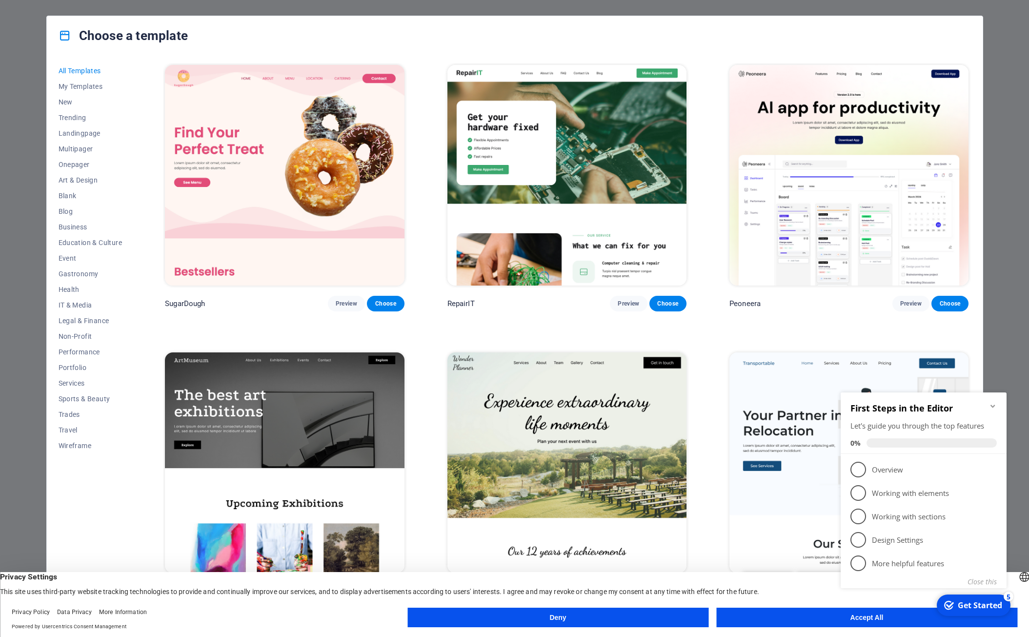
click div "checkmark Get Started 5 First Steps in the Editor Let's guide you through the t…"
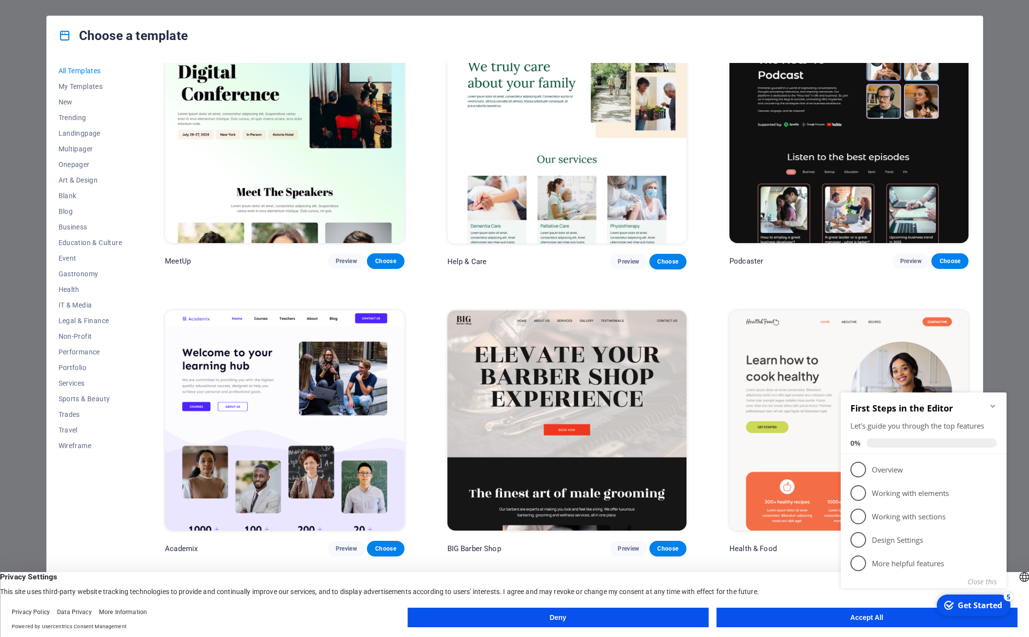
scroll to position [954, 0]
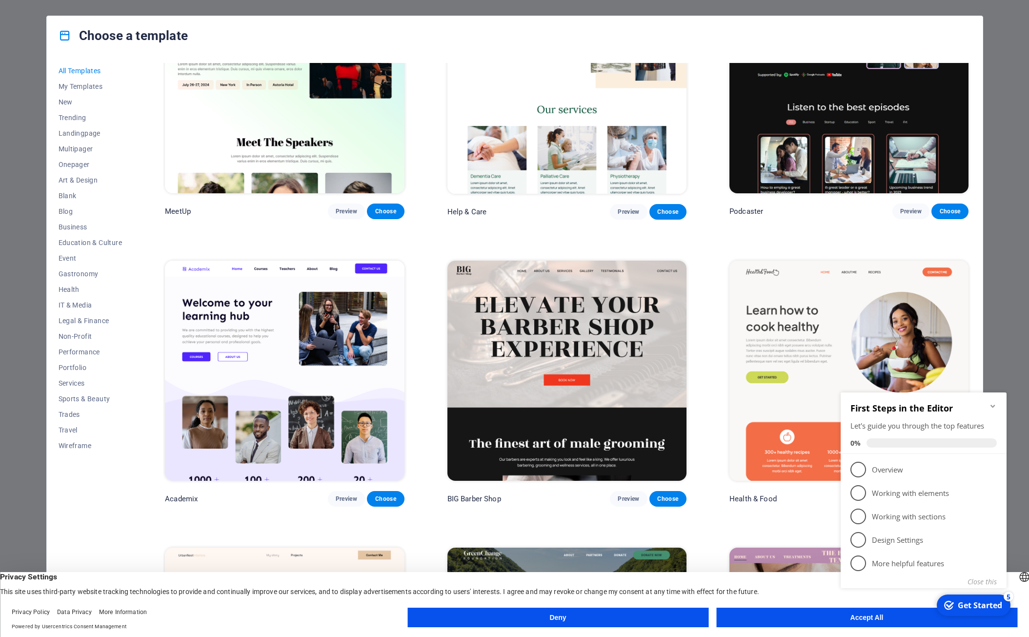
click at [992, 402] on icon "Minimize checklist" at bounding box center [993, 406] width 8 height 8
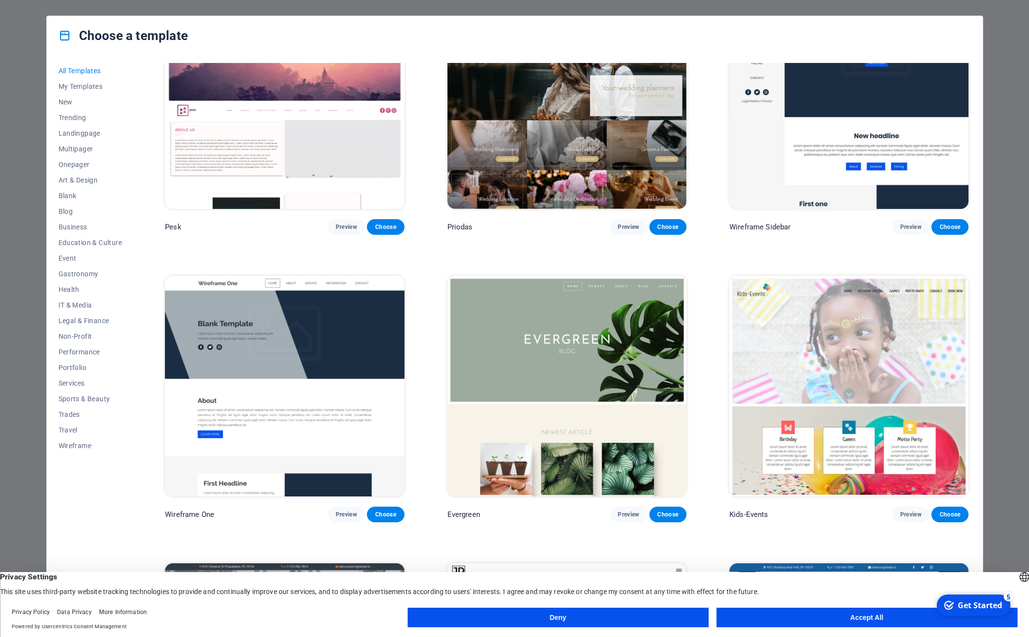
scroll to position [4630, 0]
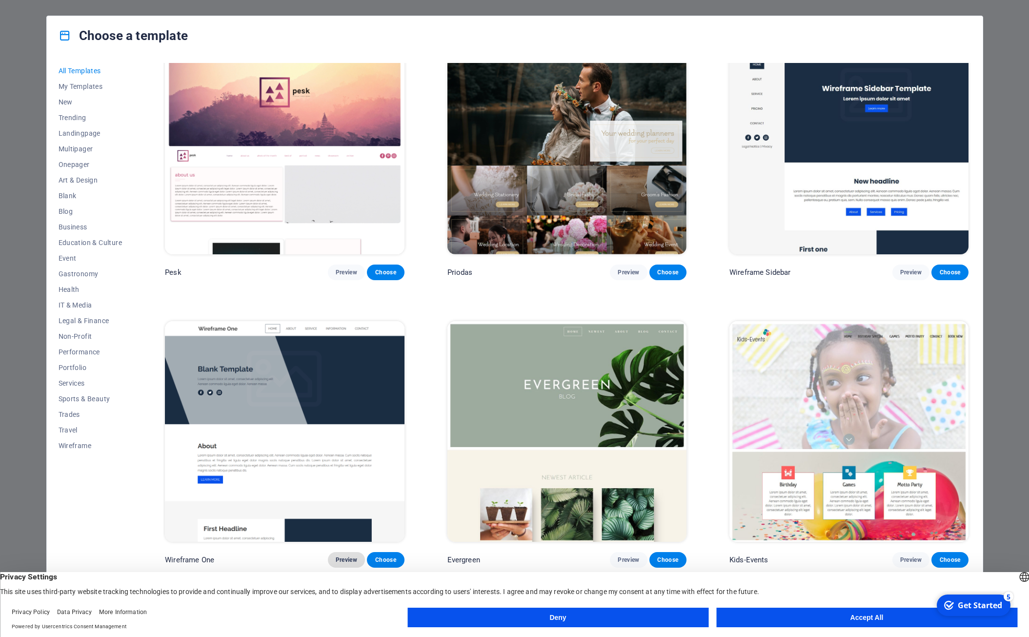
click at [353, 556] on span "Preview" at bounding box center [346, 560] width 21 height 8
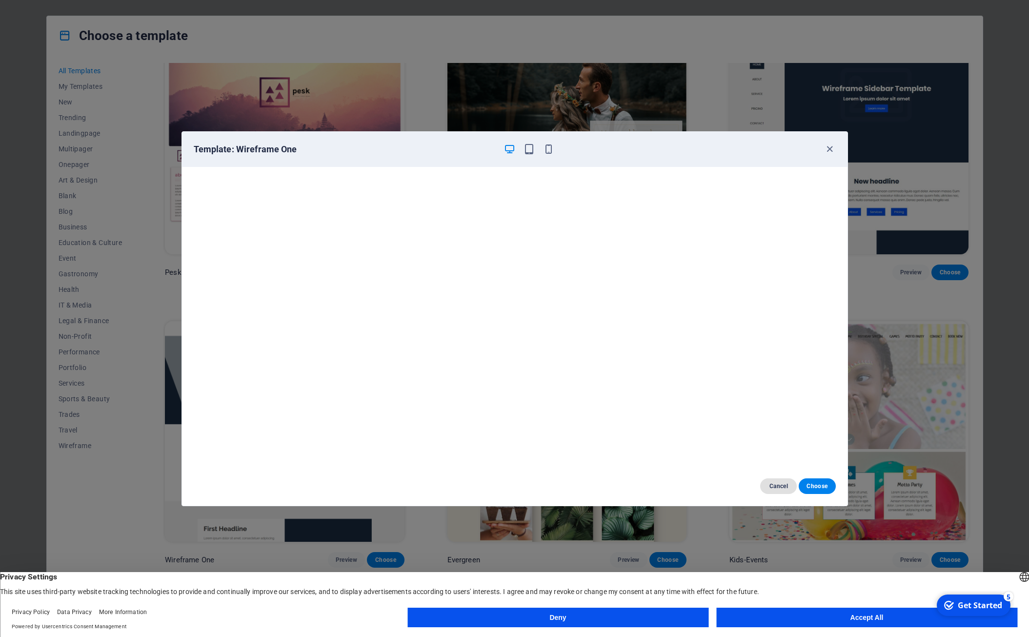
click at [774, 484] on span "Cancel" at bounding box center [778, 486] width 21 height 8
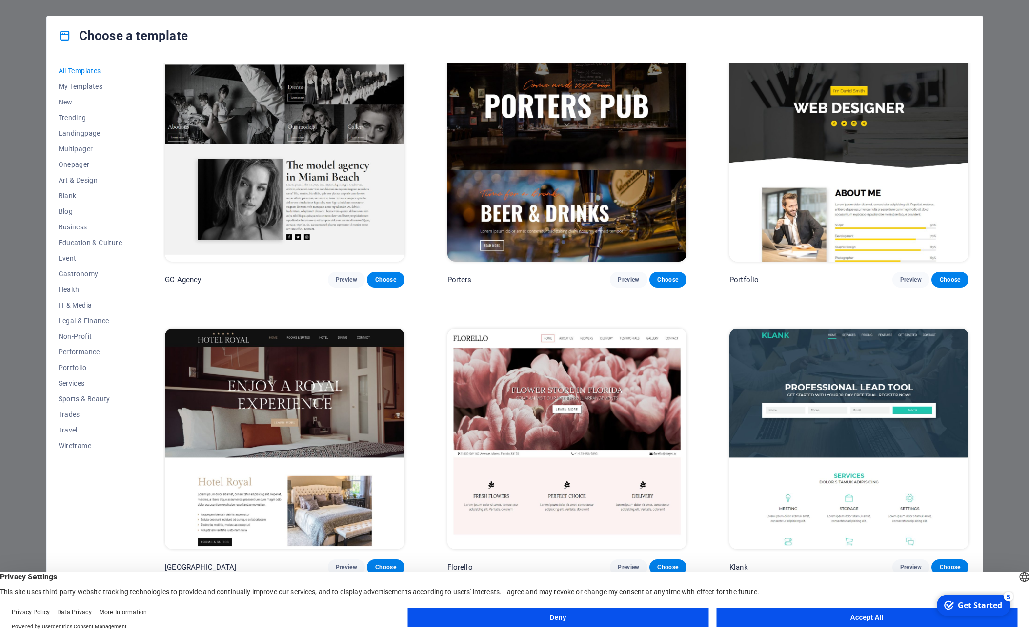
scroll to position [10372, 0]
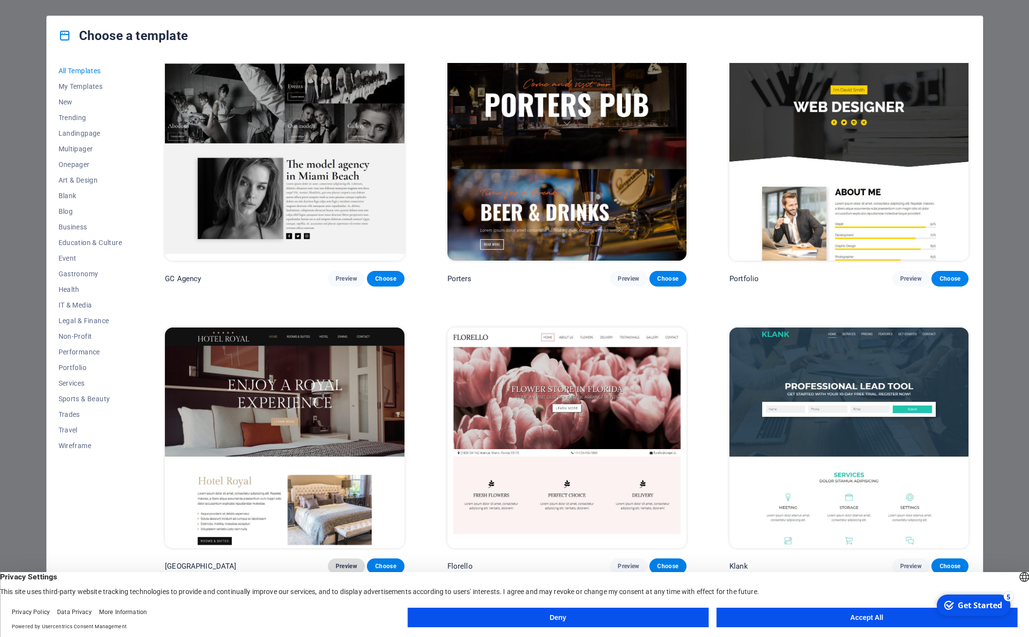
click at [348, 562] on span "Preview" at bounding box center [346, 566] width 21 height 8
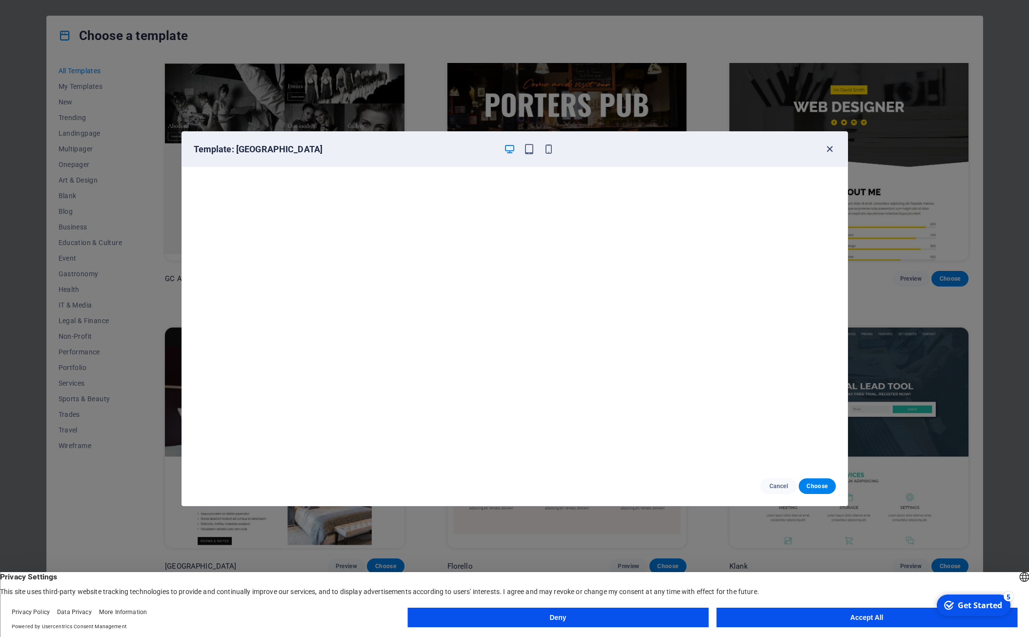
click at [829, 145] on icon "button" at bounding box center [829, 148] width 11 height 11
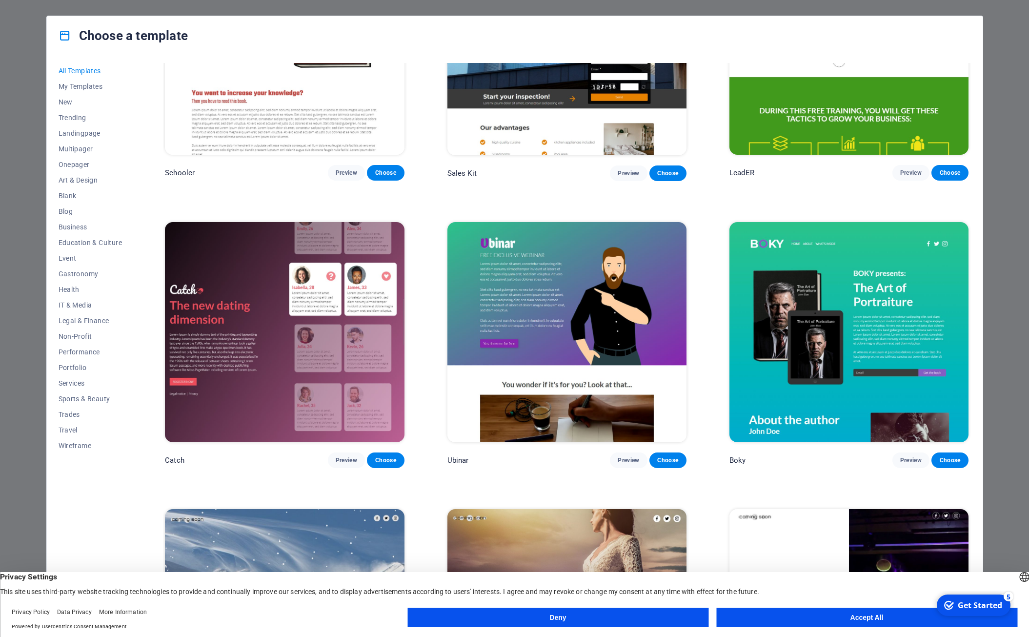
scroll to position [14707, 0]
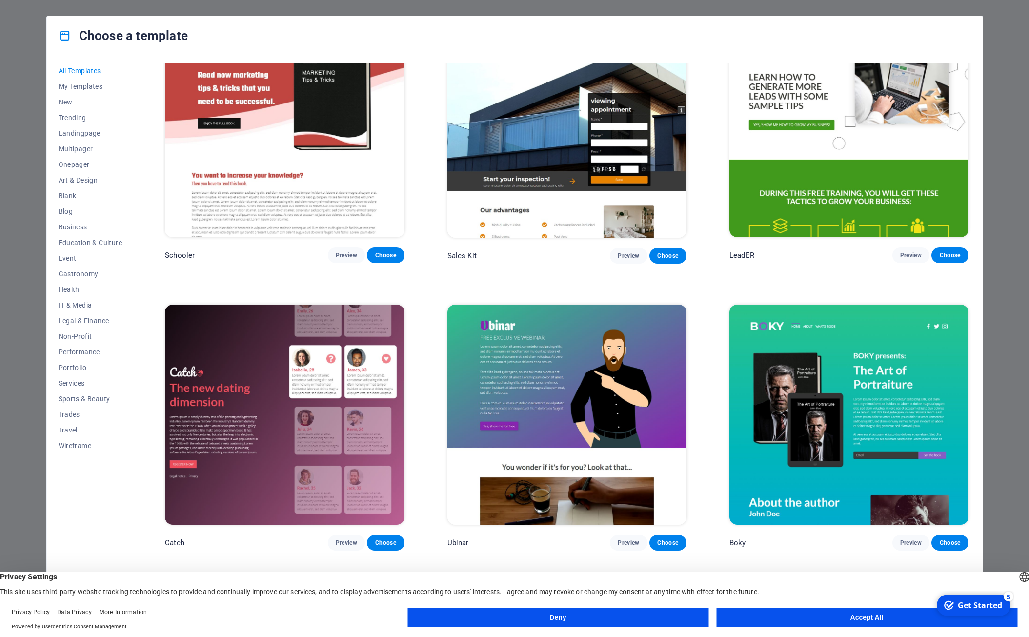
click at [858, 621] on button "Accept All" at bounding box center [867, 618] width 301 height 20
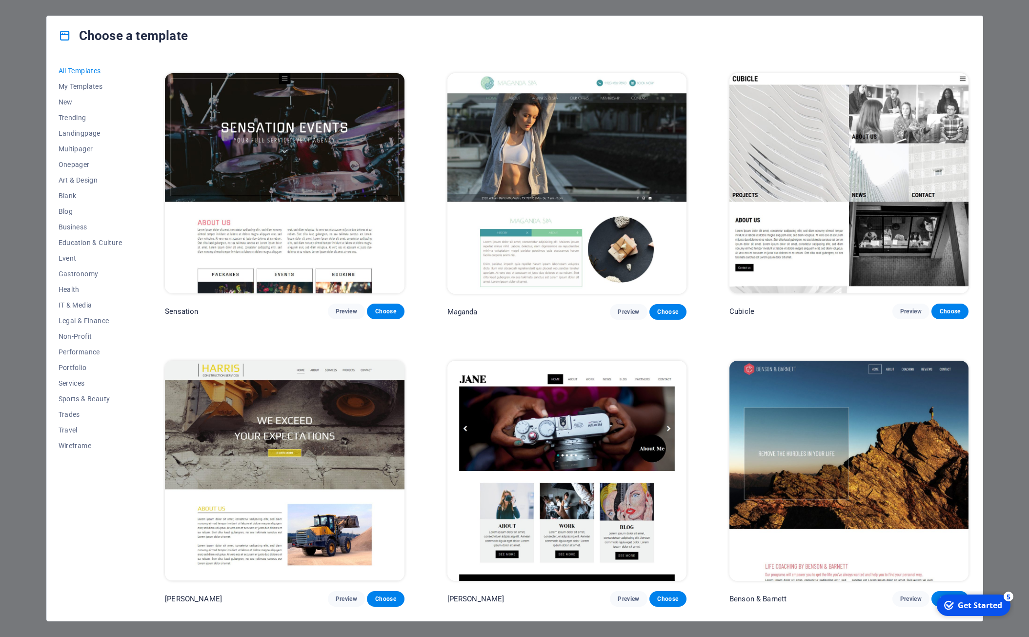
scroll to position [12350, 0]
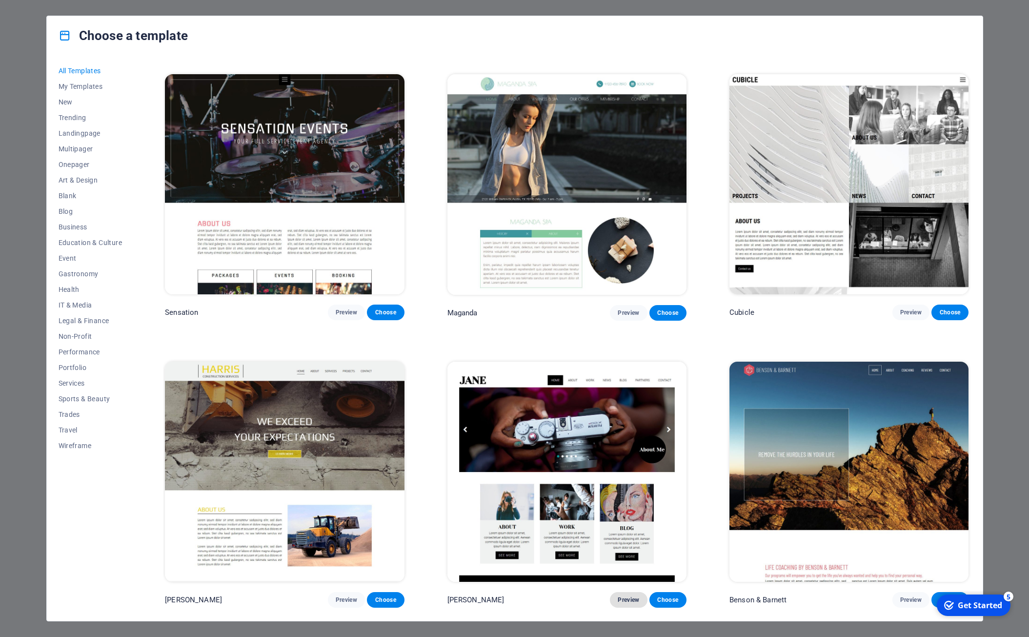
click at [627, 596] on span "Preview" at bounding box center [628, 600] width 21 height 8
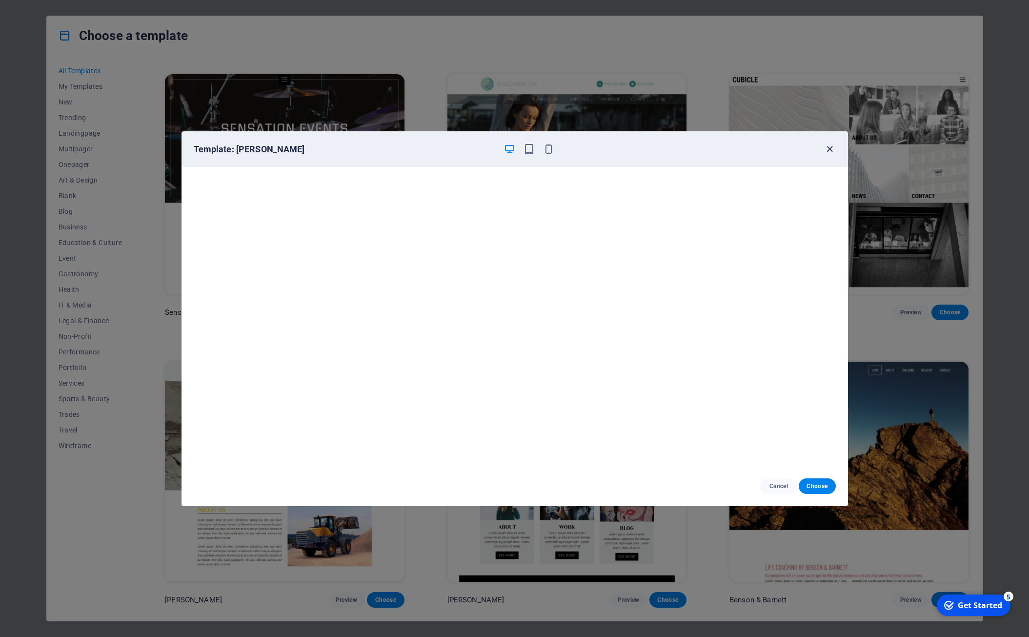
click at [830, 147] on icon "button" at bounding box center [829, 148] width 11 height 11
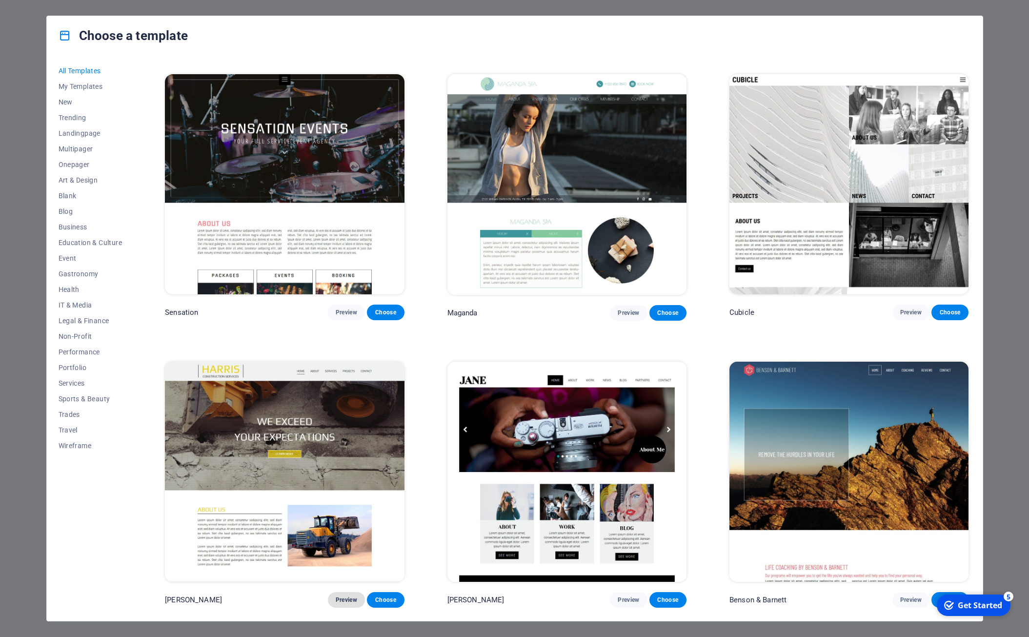
click at [340, 596] on span "Preview" at bounding box center [346, 600] width 21 height 8
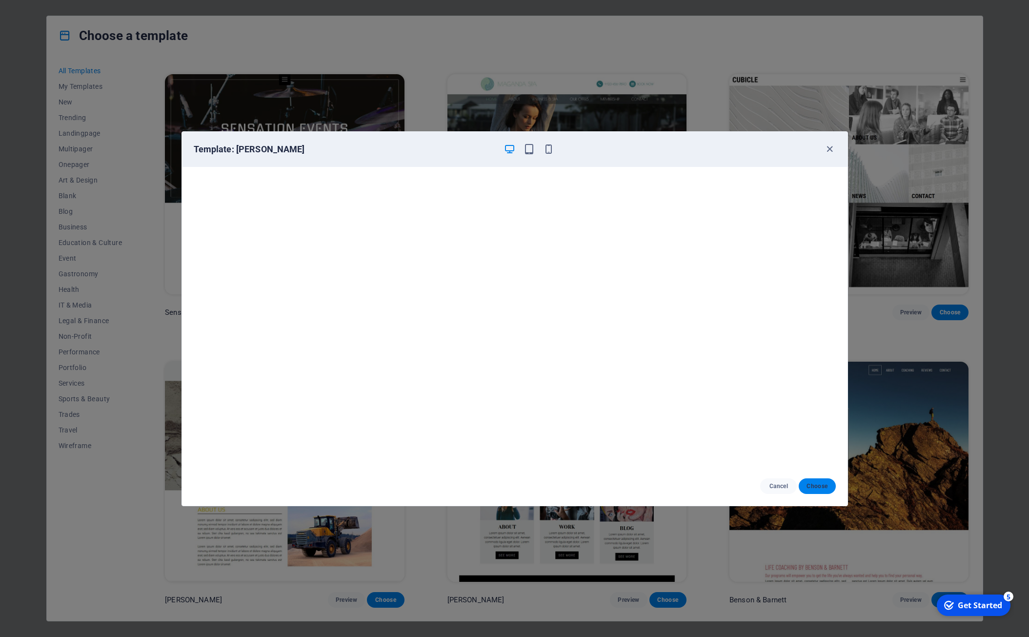
click at [812, 488] on span "Choose" at bounding box center [817, 486] width 21 height 8
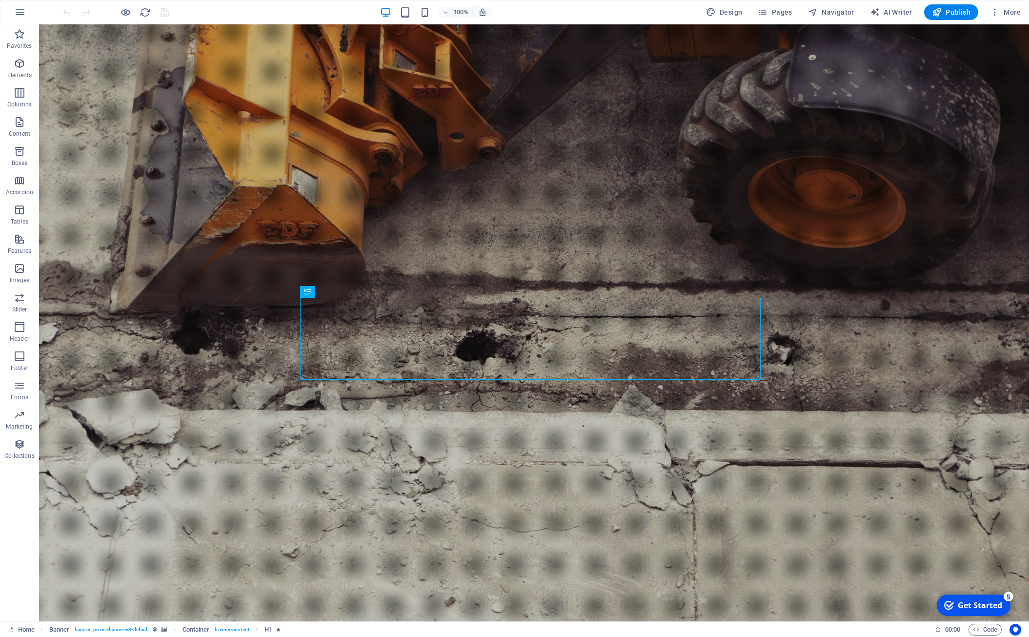
click at [974, 605] on div "Get Started" at bounding box center [980, 605] width 44 height 11
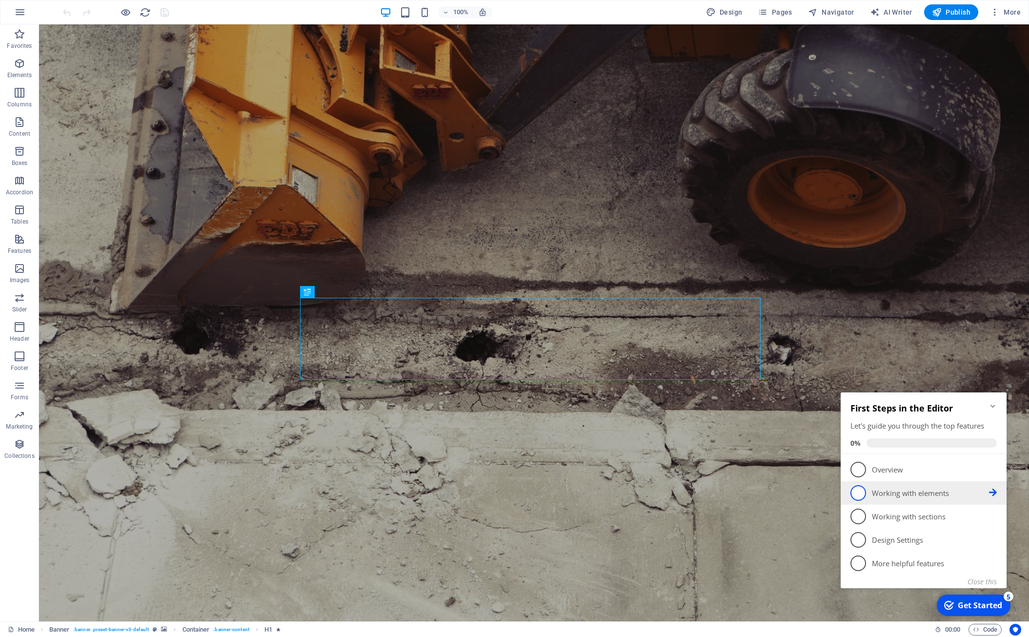
click at [860, 495] on span "2" at bounding box center [859, 493] width 16 height 16
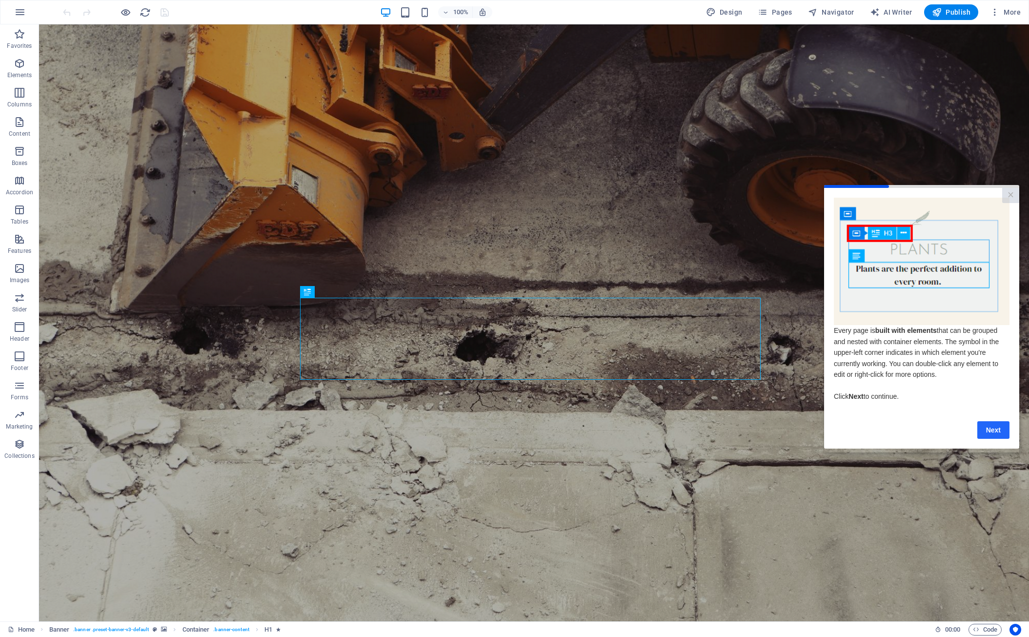
click at [993, 438] on link "Next" at bounding box center [994, 430] width 32 height 18
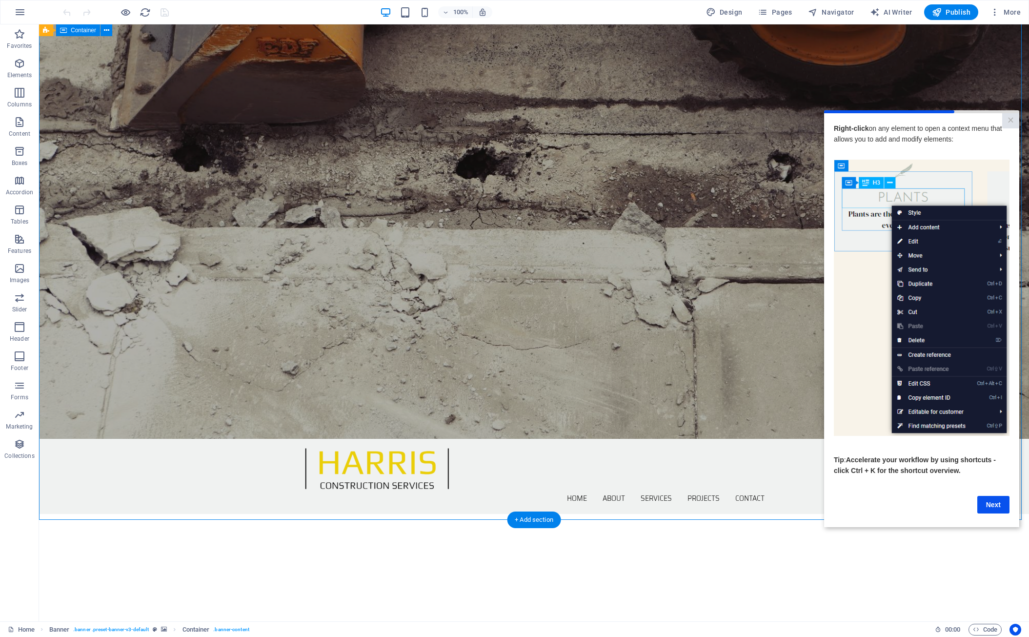
scroll to position [219, 0]
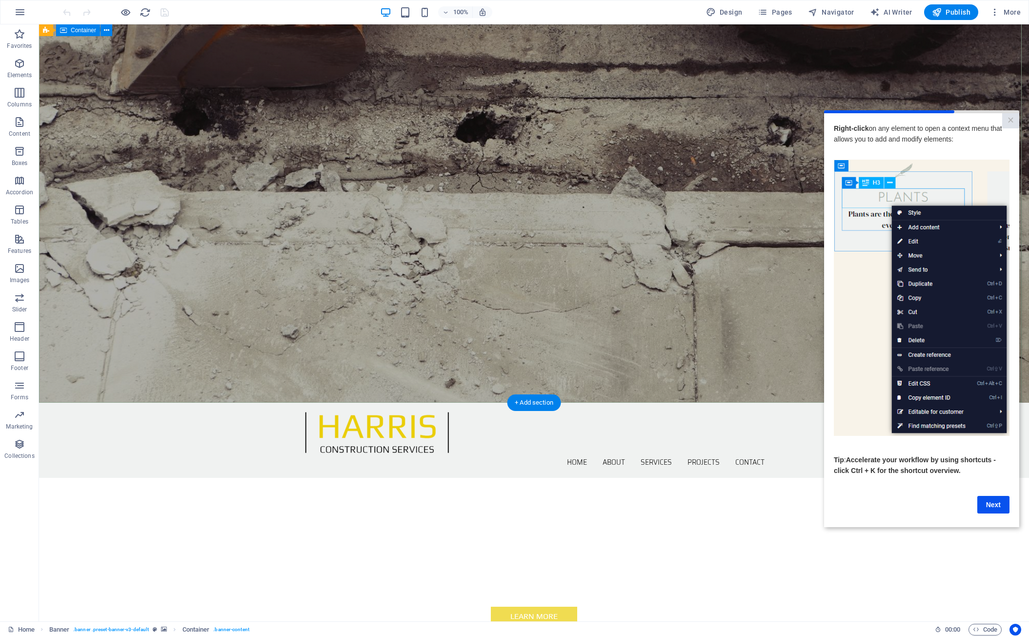
click at [598, 478] on div "We Exceed Your Expectations Learn more" at bounding box center [534, 572] width 990 height 188
click at [878, 307] on img at bounding box center [922, 297] width 176 height 277
click at [1014, 118] on link "×" at bounding box center [1011, 120] width 17 height 15
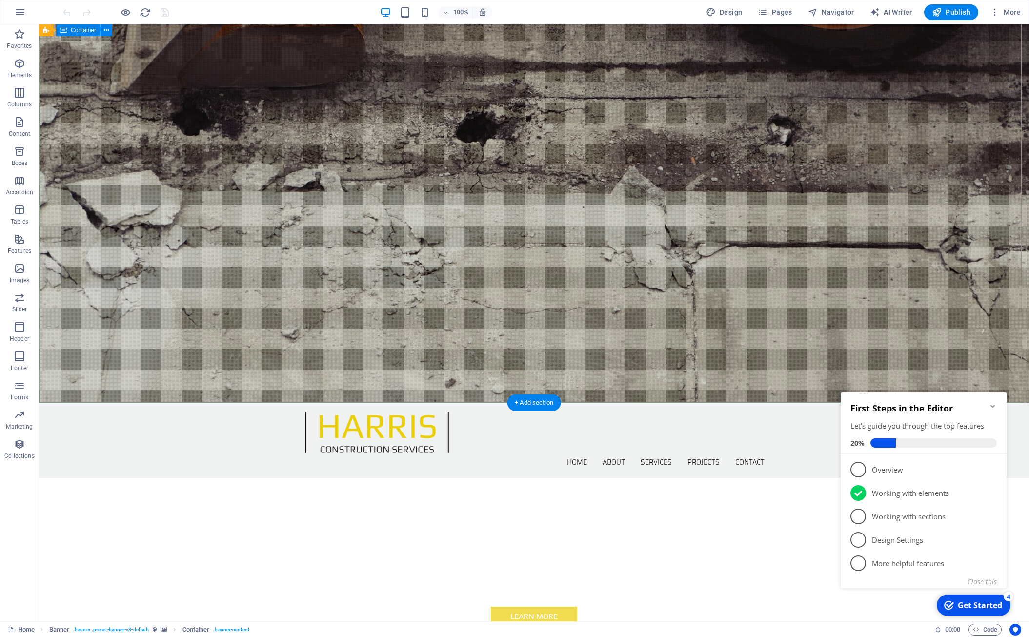
scroll to position [0, 0]
click at [880, 478] on div "We Exceed Your Expectations Learn more" at bounding box center [534, 572] width 990 height 188
click at [22, 269] on icon "button" at bounding box center [20, 269] width 12 height 12
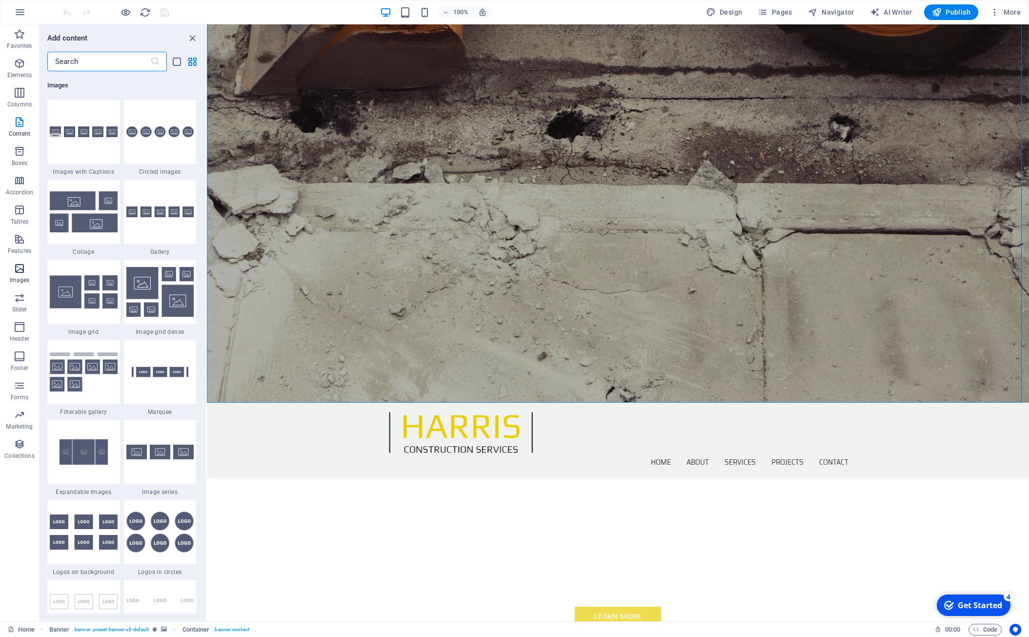
scroll to position [4949, 0]
click at [429, 478] on div "We Exceed Your Expectations Learn more" at bounding box center [618, 572] width 822 height 188
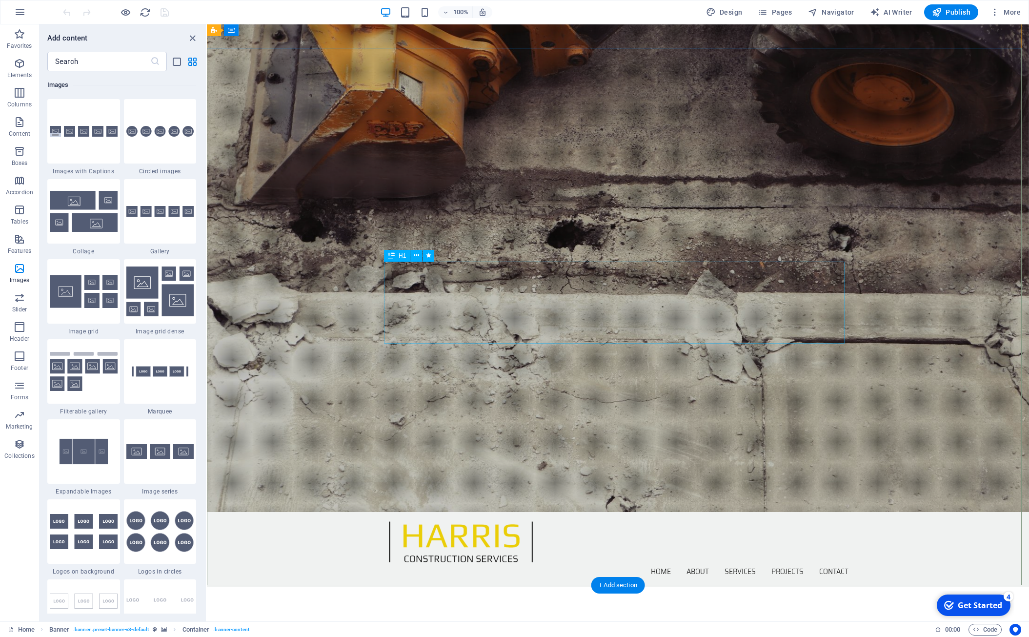
scroll to position [23, 0]
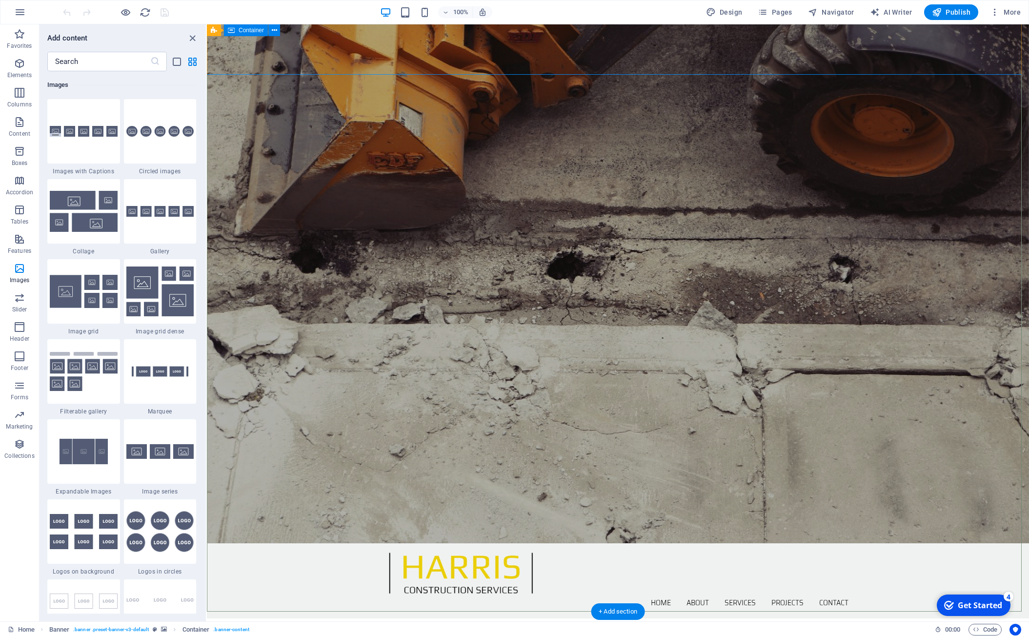
scroll to position [0, 0]
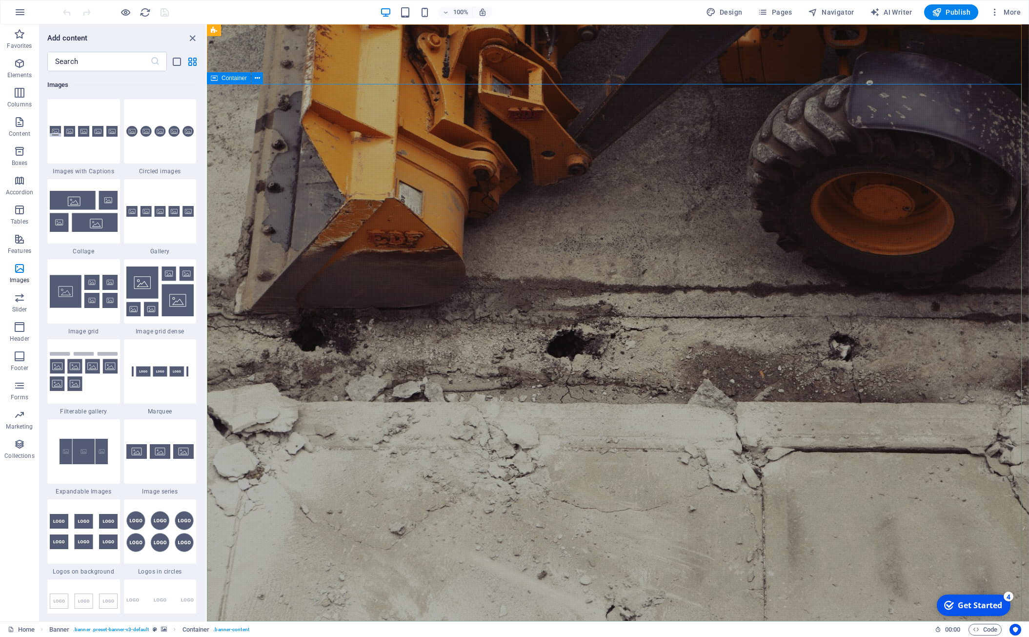
click at [233, 81] on span "Container" at bounding box center [234, 78] width 25 height 6
click at [258, 77] on icon at bounding box center [257, 78] width 5 height 10
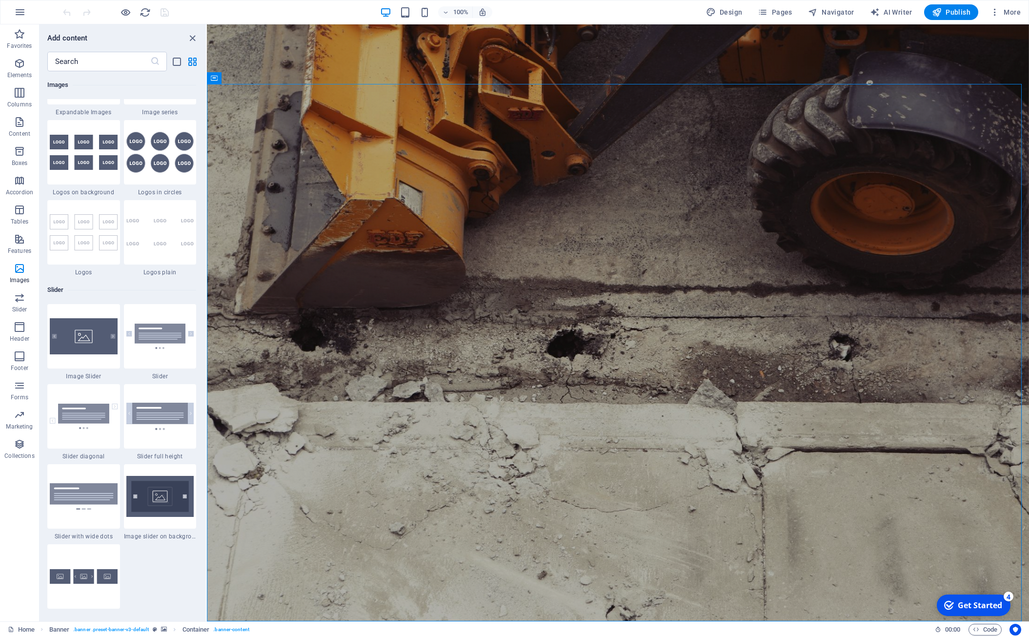
scroll to position [5331, 0]
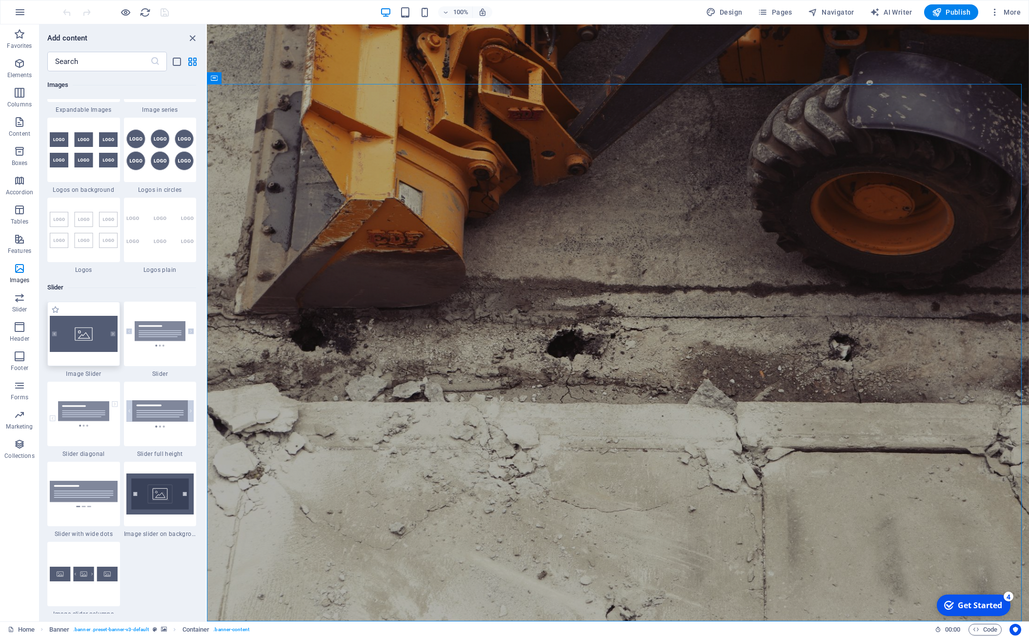
click at [103, 344] on img at bounding box center [84, 334] width 68 height 36
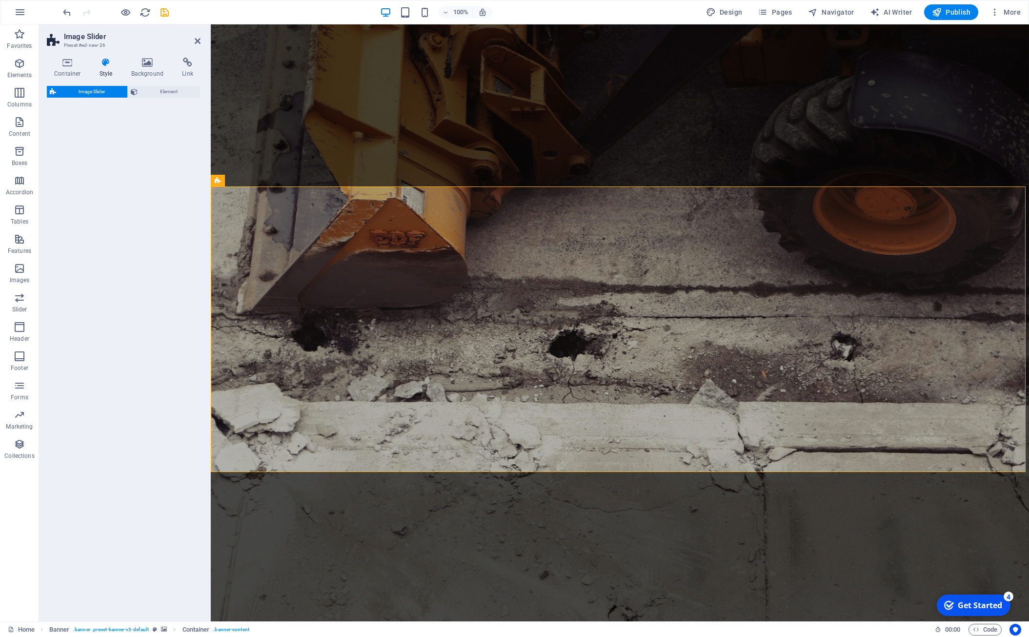
select select "rem"
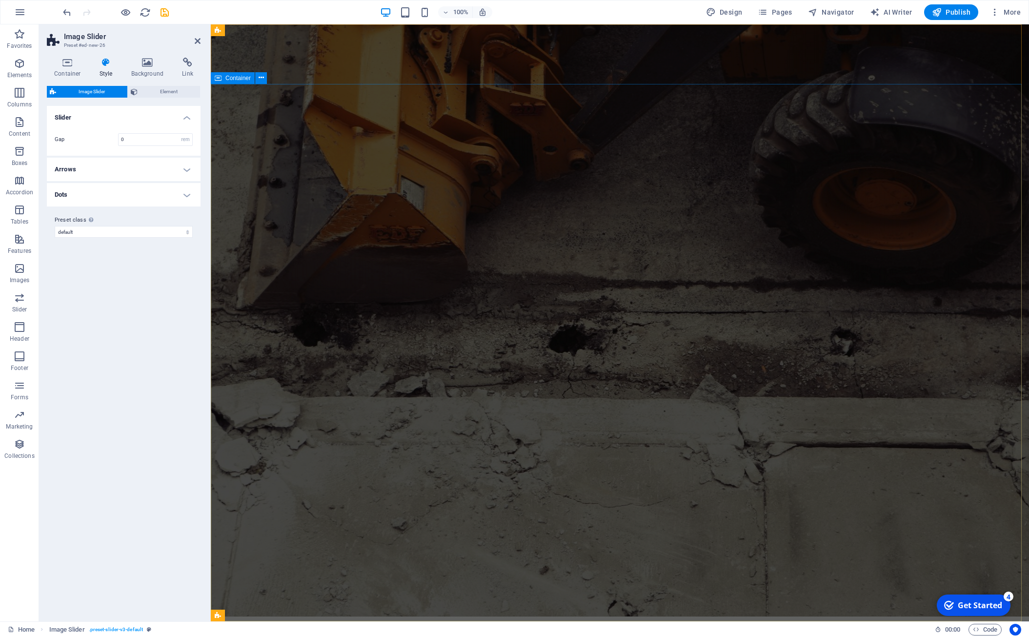
scroll to position [0, 0]
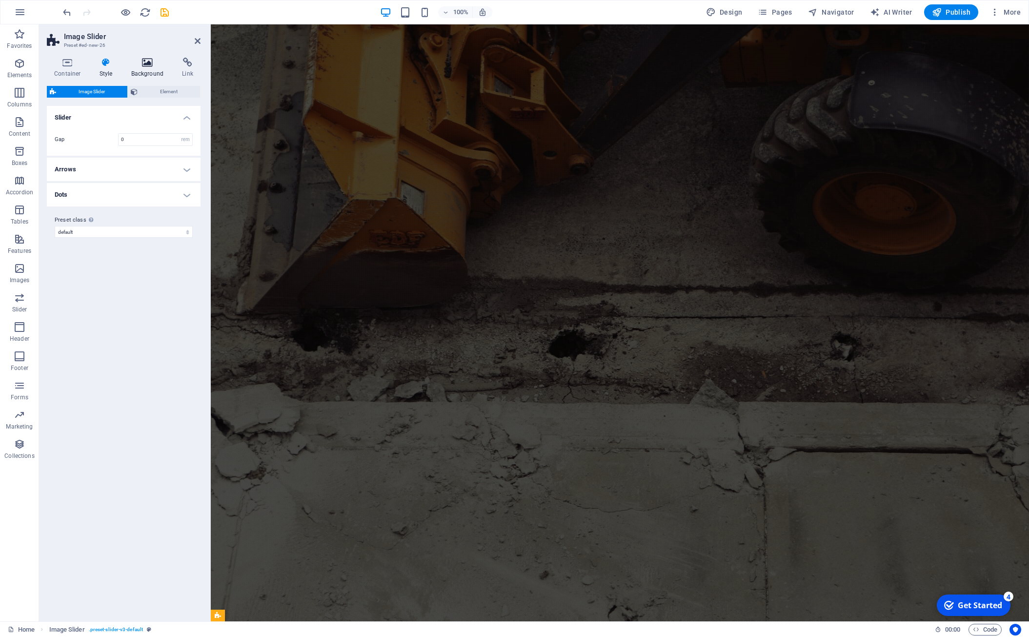
click at [149, 60] on icon at bounding box center [147, 63] width 47 height 10
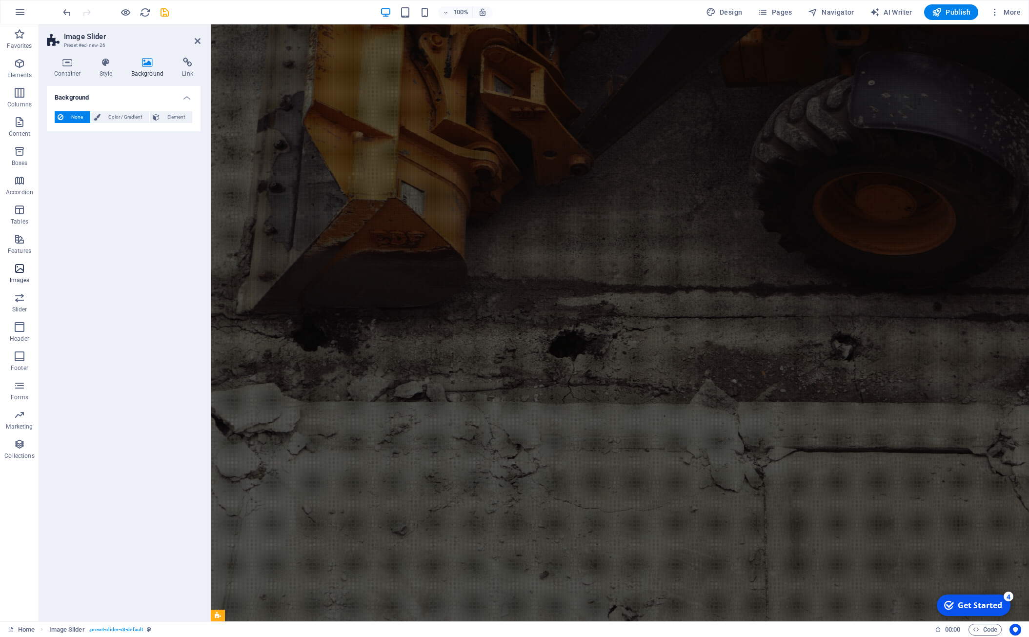
click at [22, 270] on icon "button" at bounding box center [20, 269] width 12 height 12
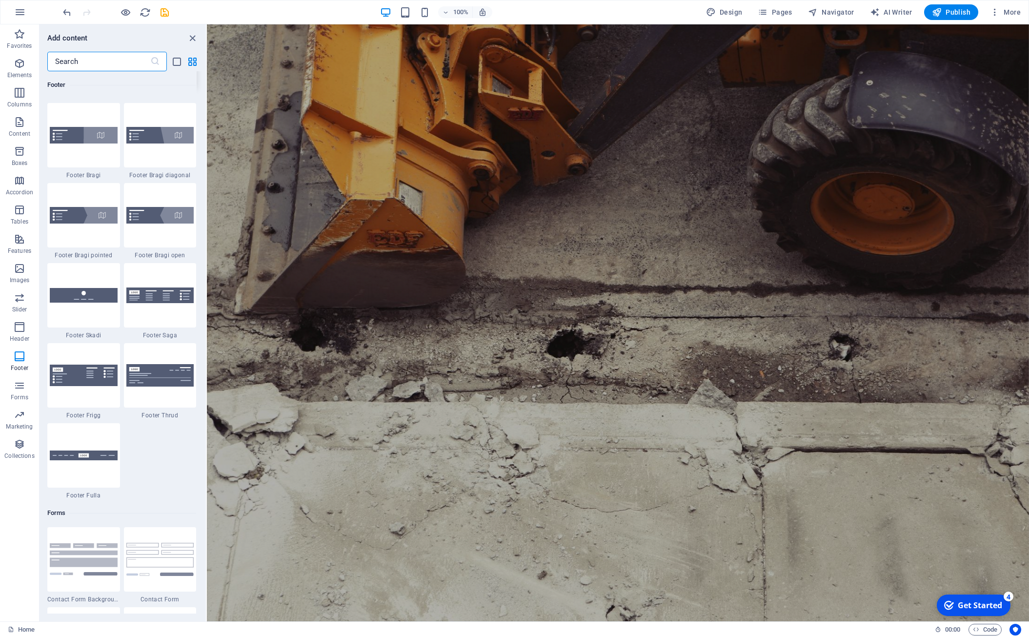
scroll to position [6742, 0]
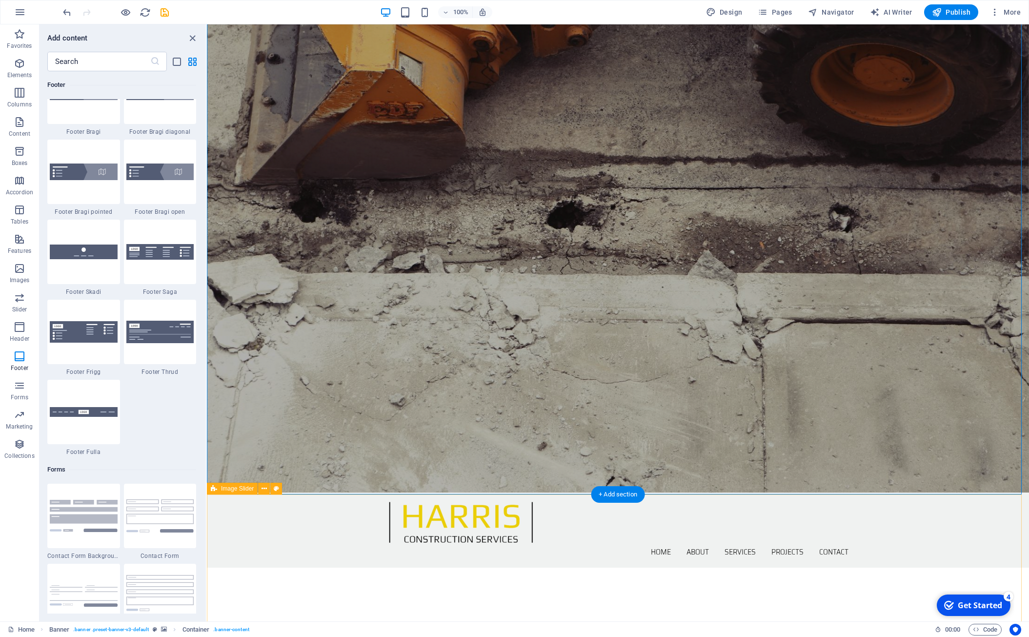
scroll to position [133, 0]
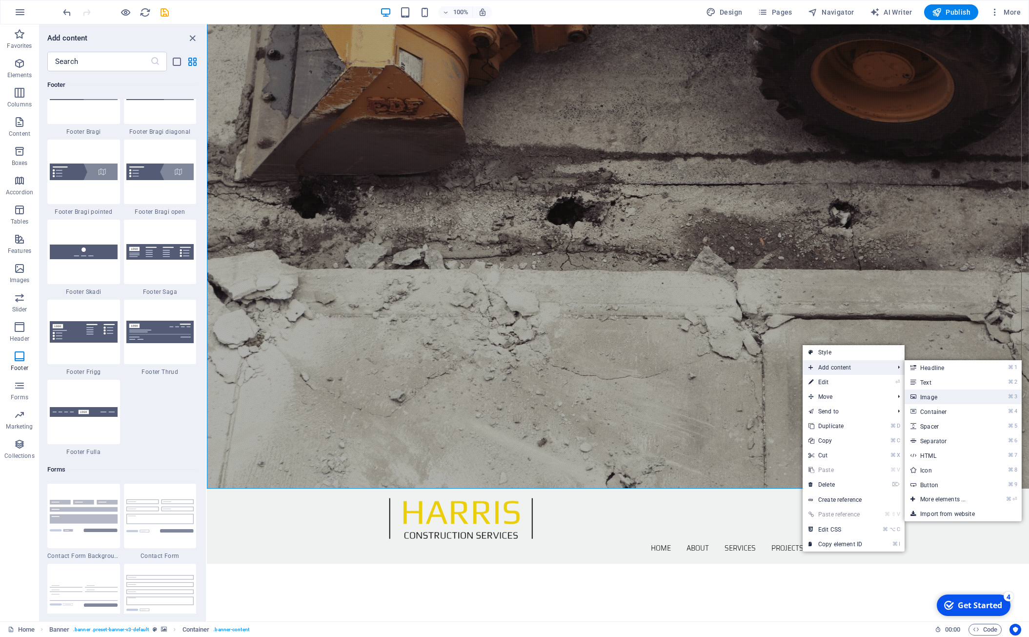
click at [952, 400] on link "⌘ 3 Image" at bounding box center [945, 396] width 81 height 15
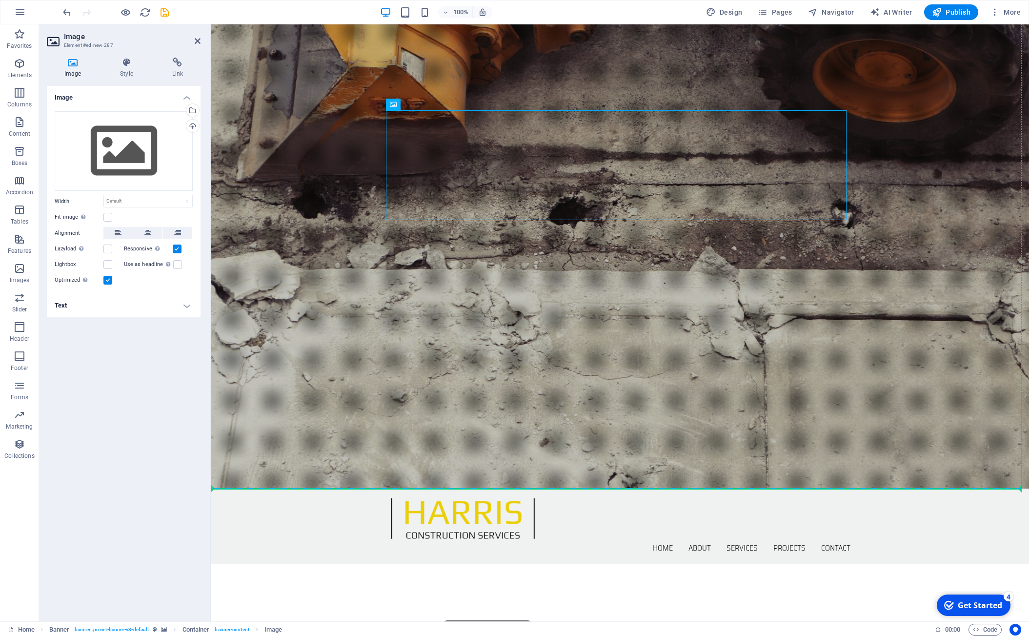
drag, startPoint x: 836, startPoint y: 217, endPoint x: 853, endPoint y: 240, distance: 28.9
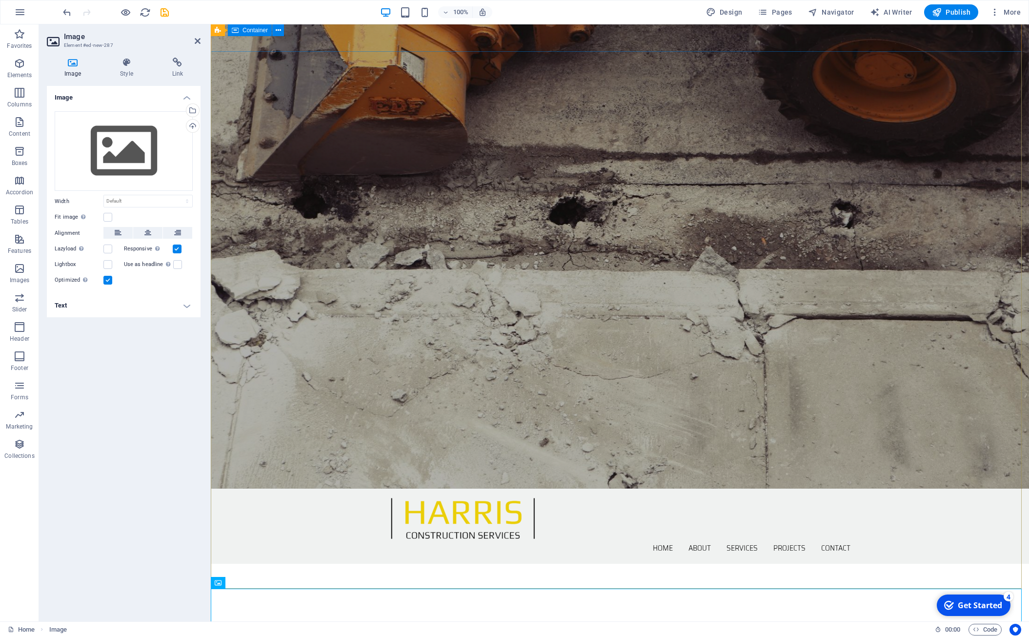
scroll to position [0, 0]
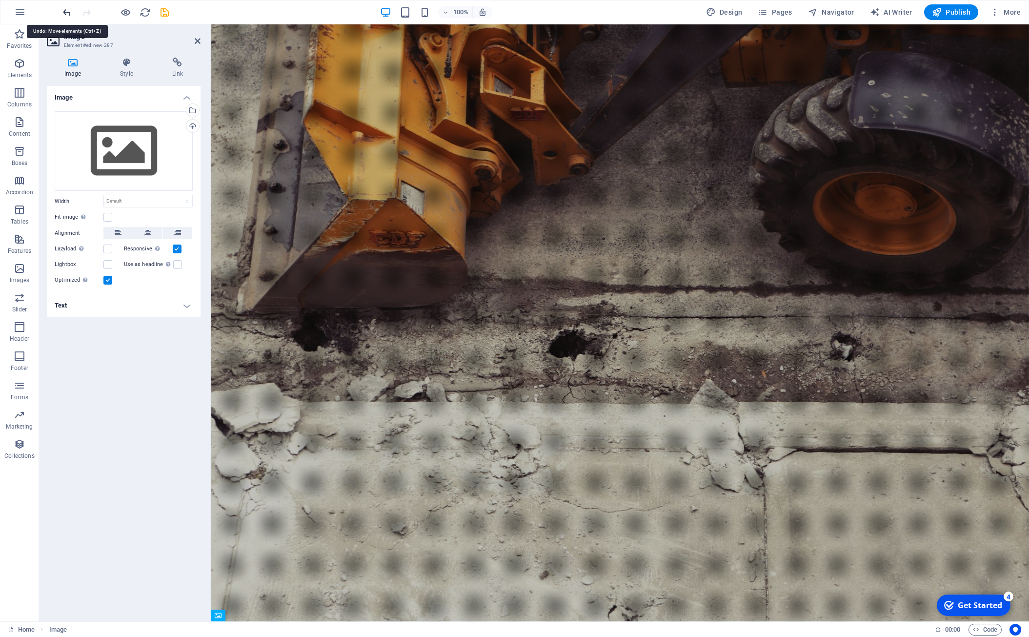
click at [66, 13] on icon "undo" at bounding box center [66, 12] width 11 height 11
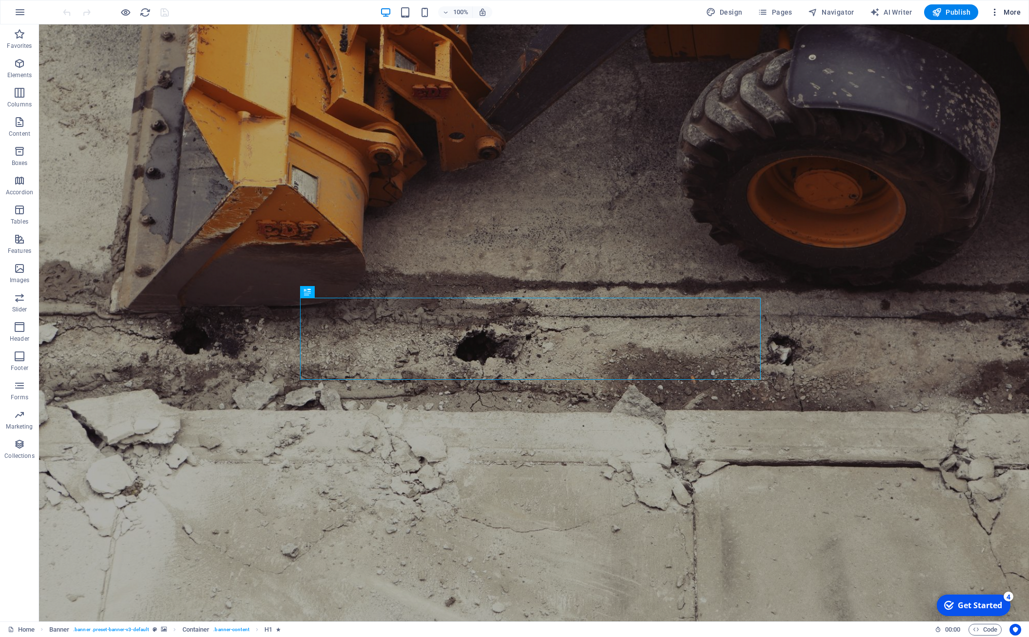
click at [1013, 12] on span "More" at bounding box center [1005, 12] width 31 height 10
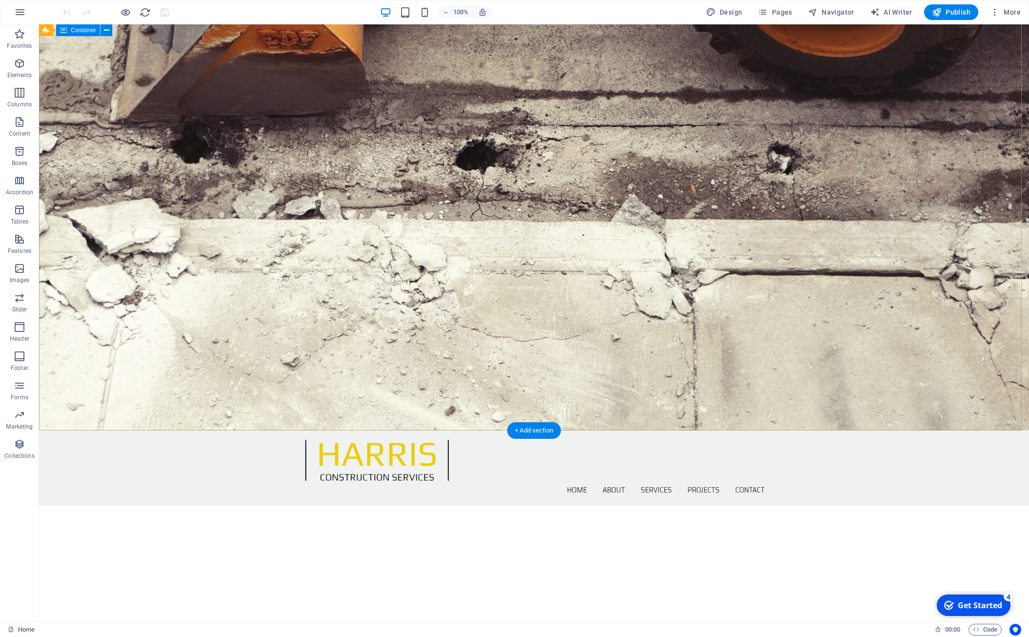
scroll to position [79, 0]
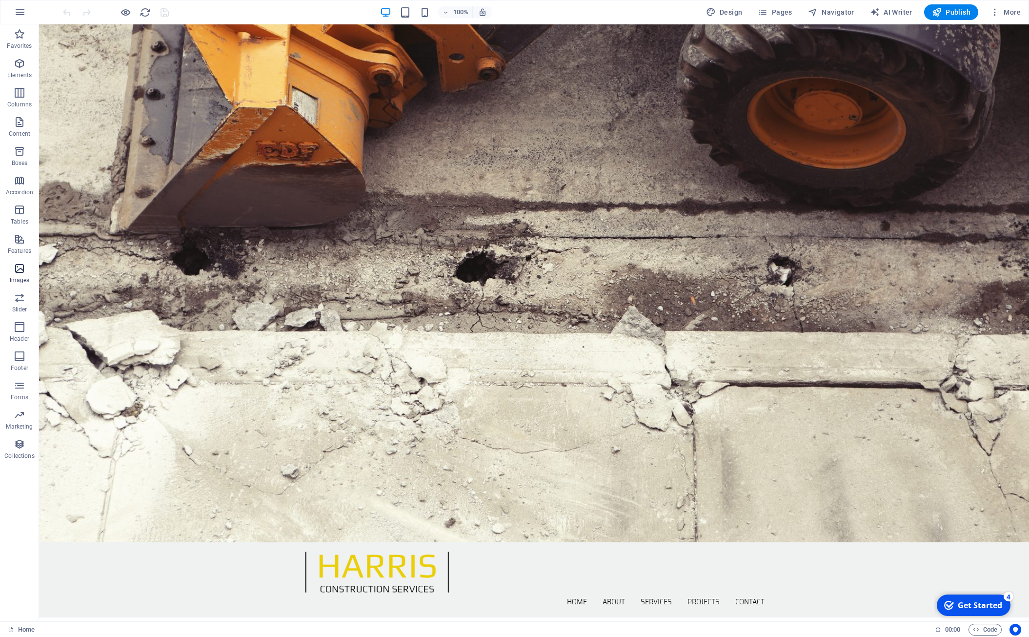
click at [19, 264] on icon "button" at bounding box center [20, 269] width 12 height 12
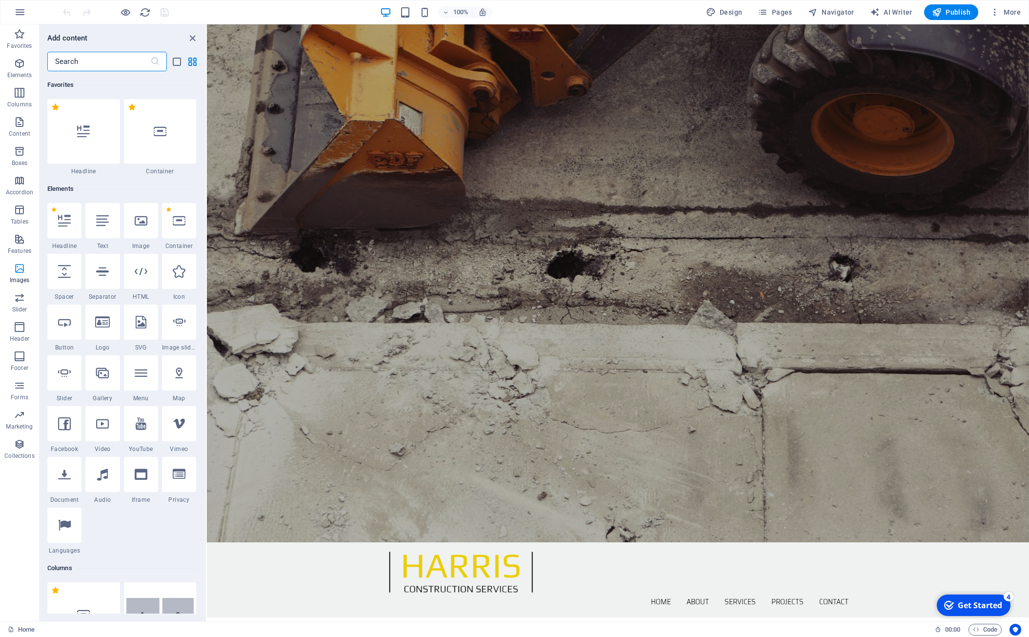
scroll to position [4949, 0]
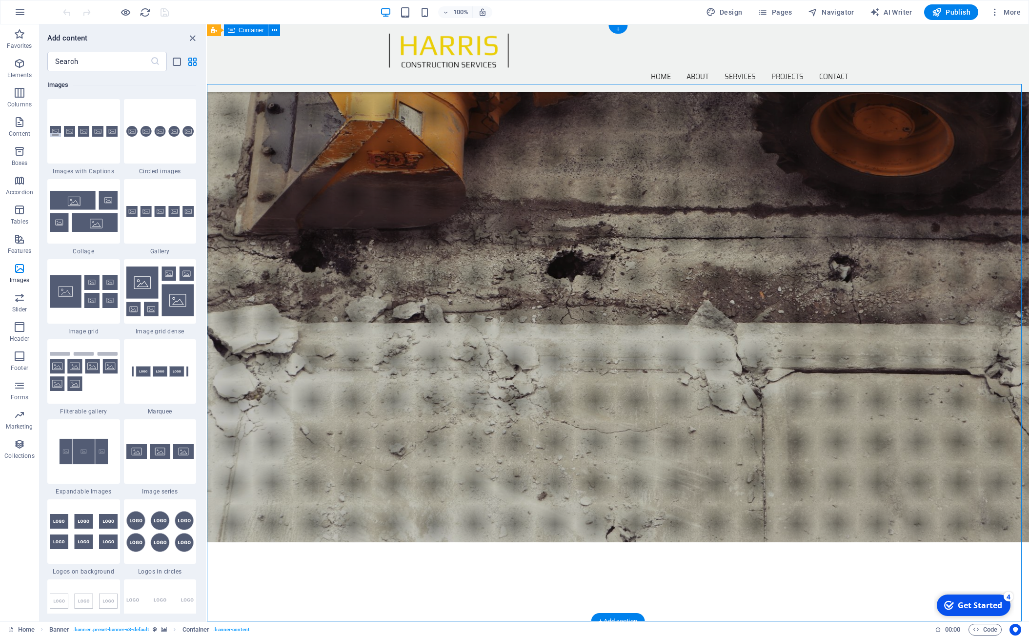
scroll to position [0, 0]
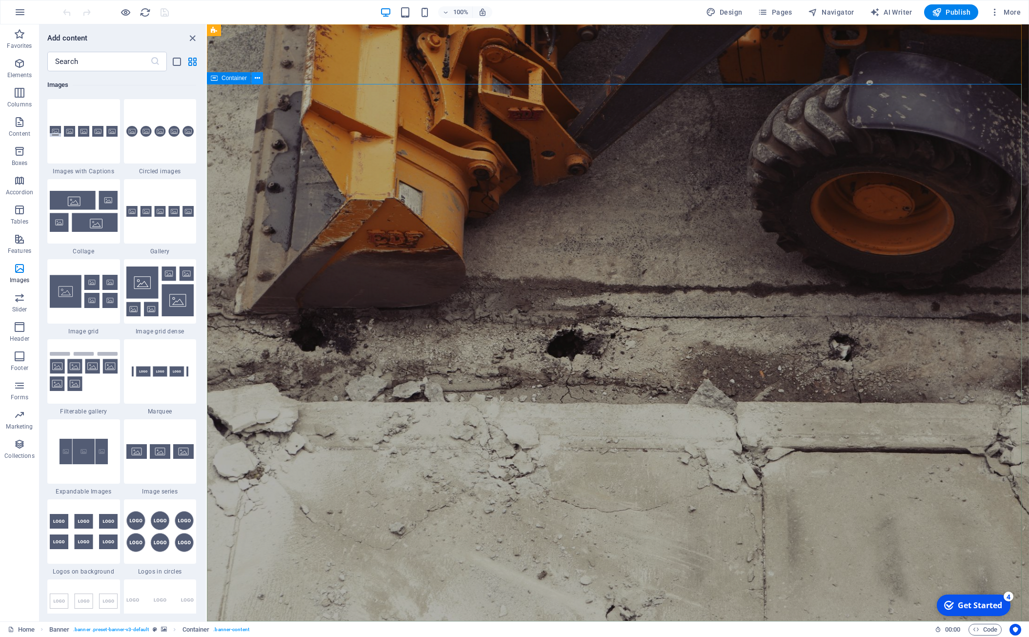
click at [258, 76] on icon at bounding box center [257, 78] width 5 height 10
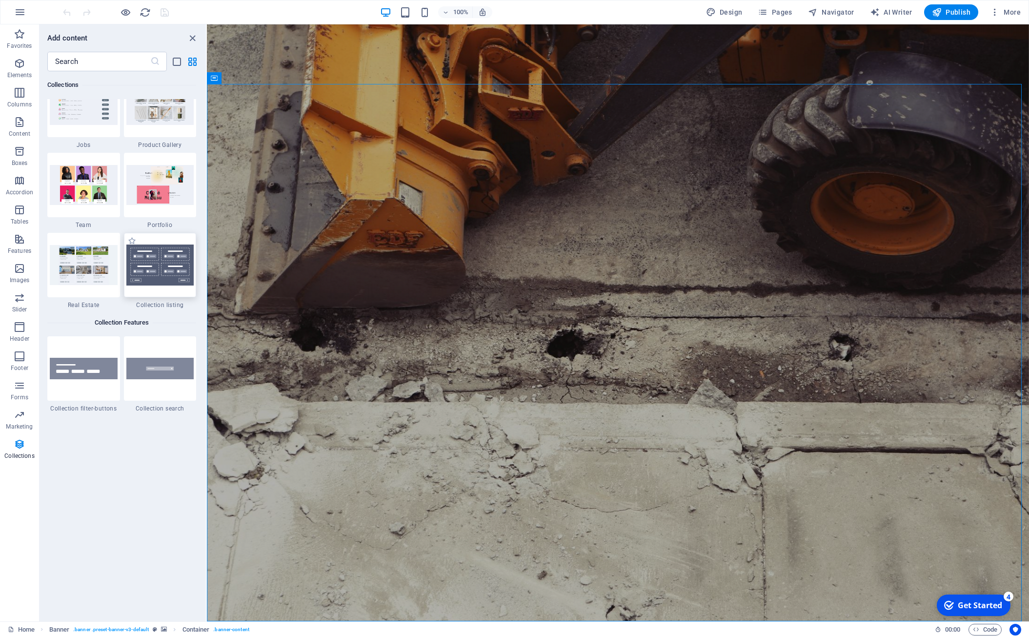
scroll to position [8891, 0]
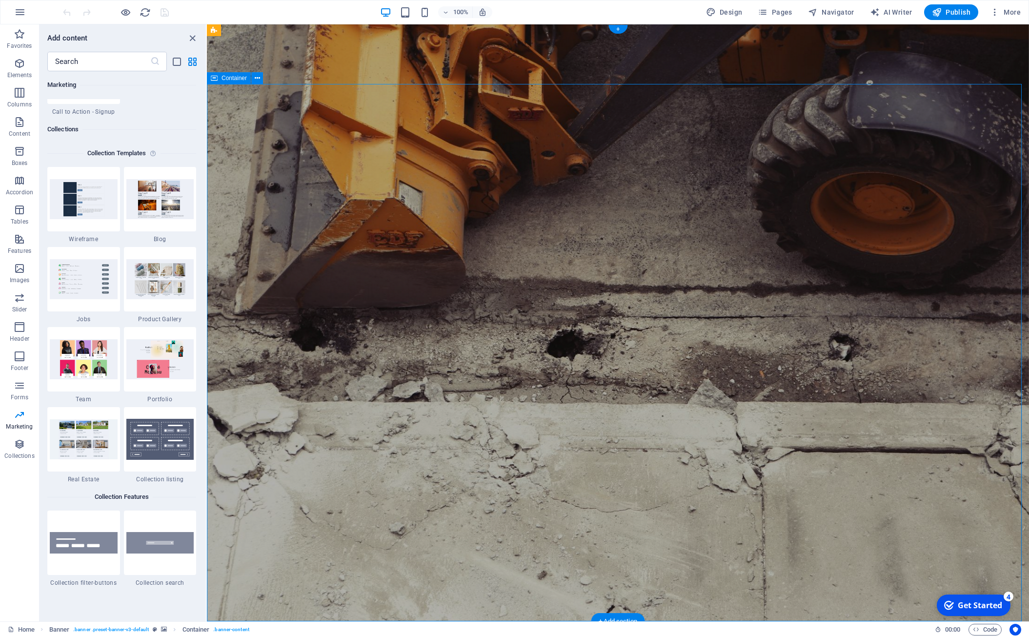
drag, startPoint x: 322, startPoint y: 320, endPoint x: 408, endPoint y: 308, distance: 86.2
drag, startPoint x: 369, startPoint y: 262, endPoint x: 378, endPoint y: 275, distance: 16.1
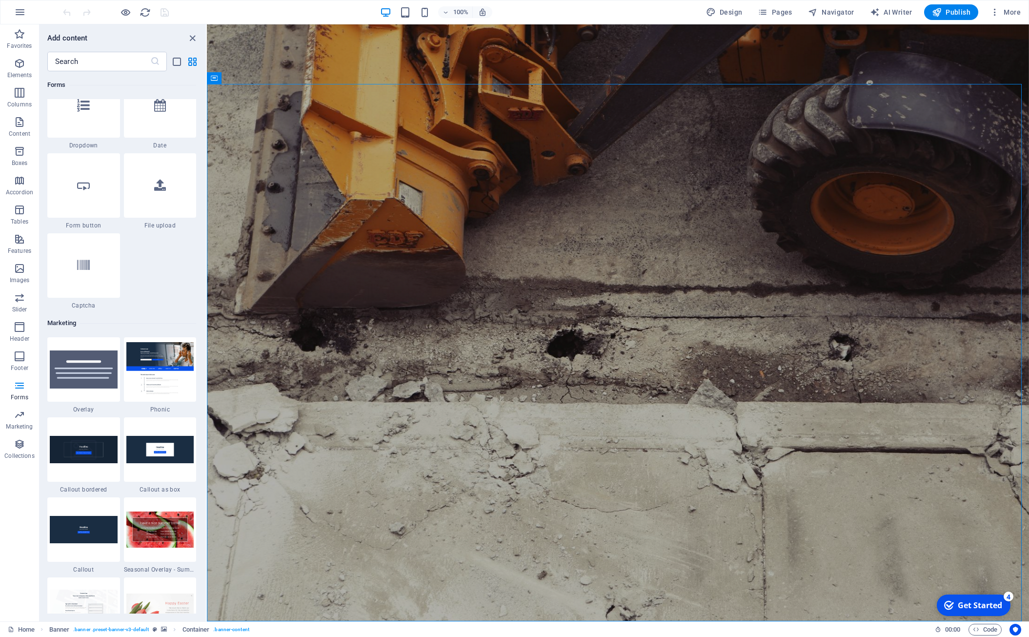
scroll to position [7546, 0]
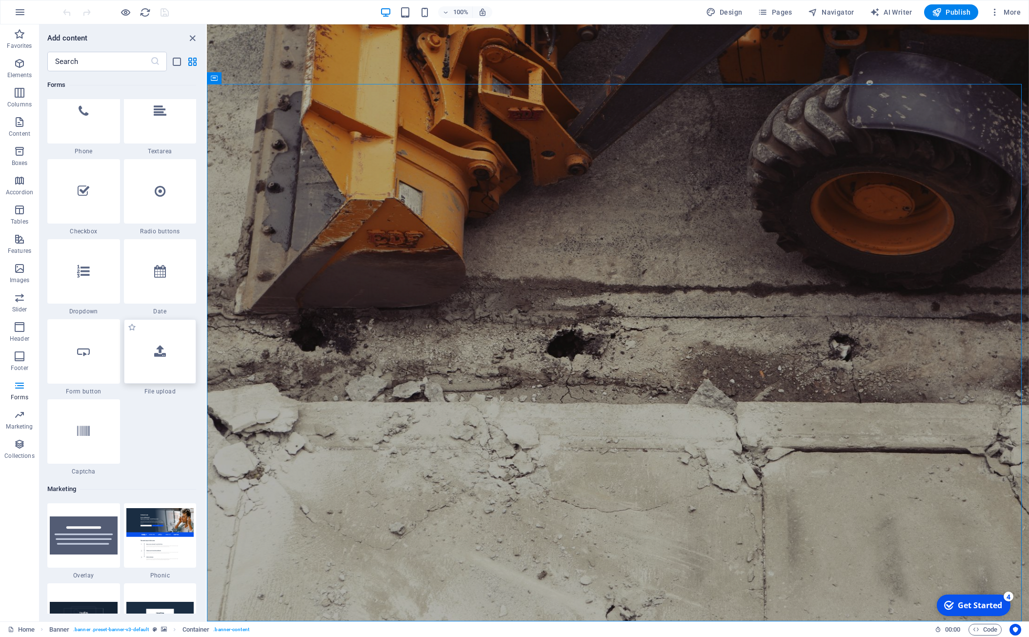
click at [155, 349] on icon at bounding box center [160, 351] width 12 height 13
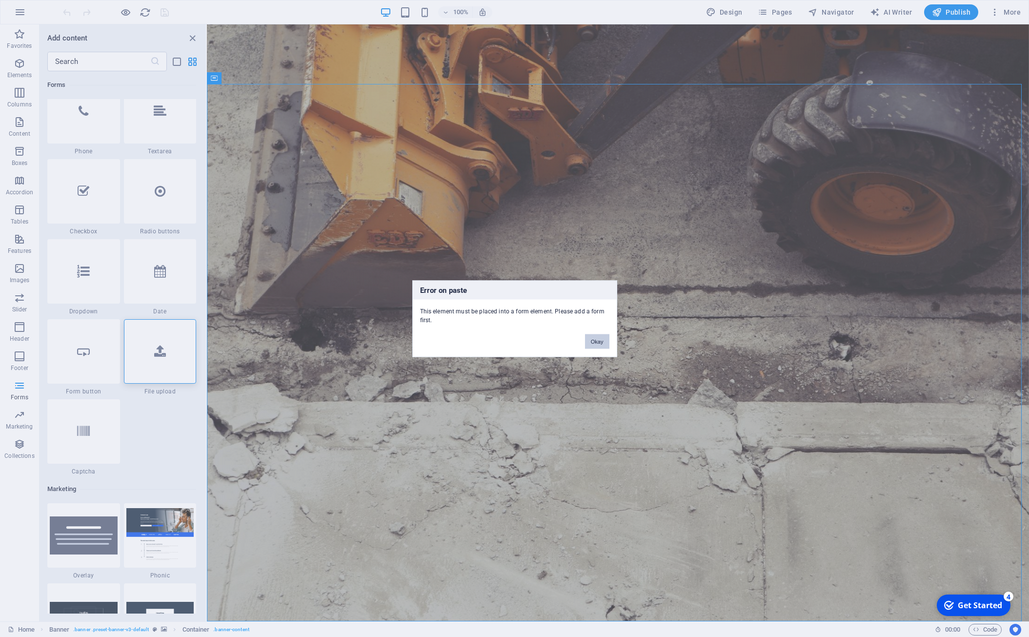
click at [599, 343] on button "Okay" at bounding box center [597, 341] width 24 height 15
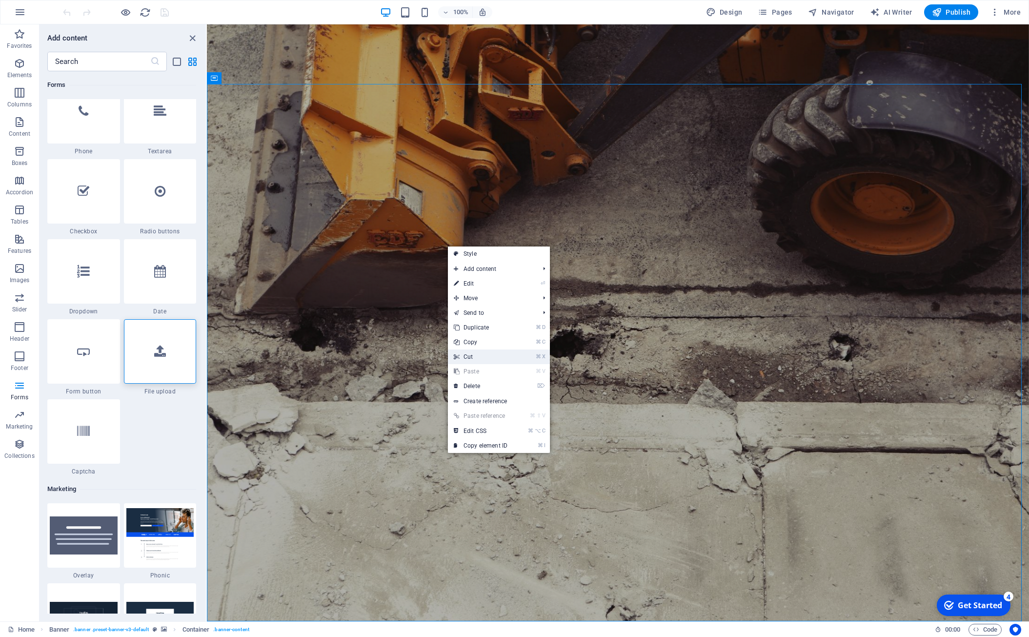
drag, startPoint x: 477, startPoint y: 354, endPoint x: 270, endPoint y: 330, distance: 207.9
click at [477, 354] on link "⌘ X Cut" at bounding box center [480, 356] width 65 height 15
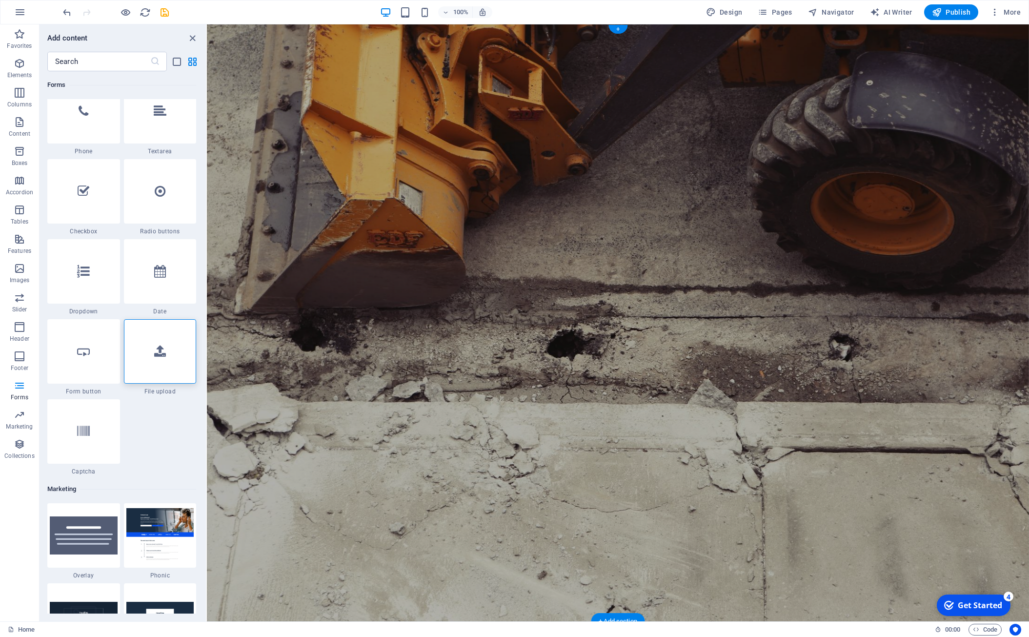
click at [395, 163] on figure at bounding box center [618, 322] width 822 height 597
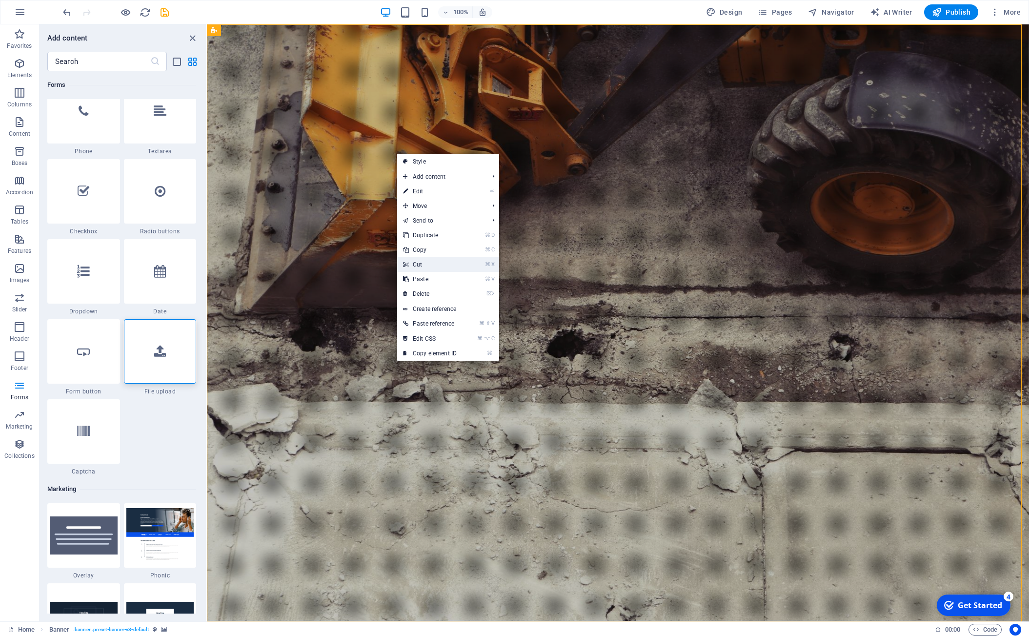
drag, startPoint x: 418, startPoint y: 268, endPoint x: 211, endPoint y: 244, distance: 208.4
click at [418, 268] on link "⌘ X Cut" at bounding box center [429, 264] width 65 height 15
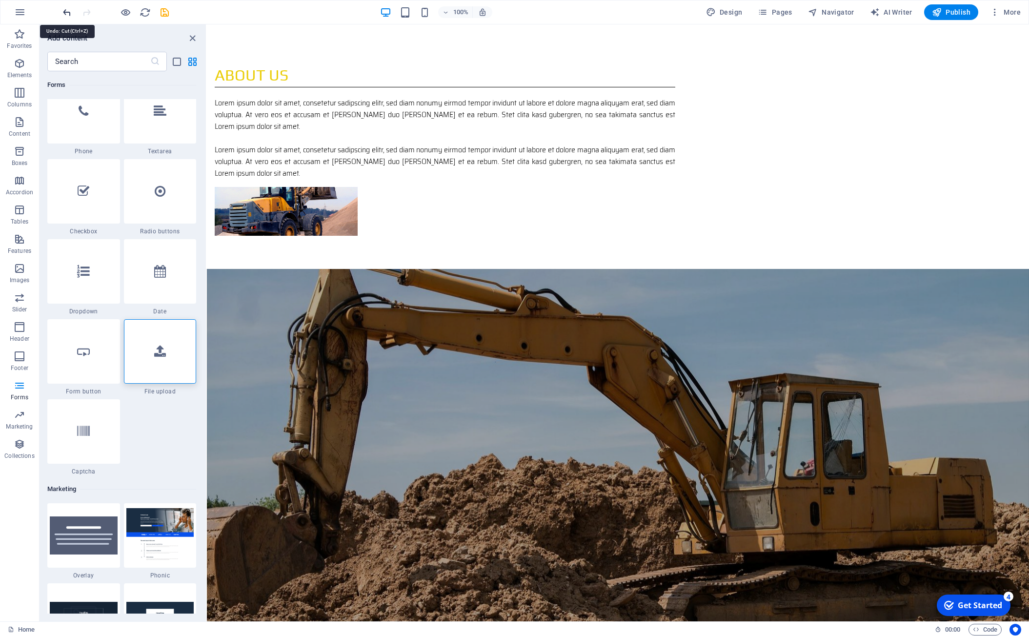
click at [63, 10] on icon "undo" at bounding box center [66, 12] width 11 height 11
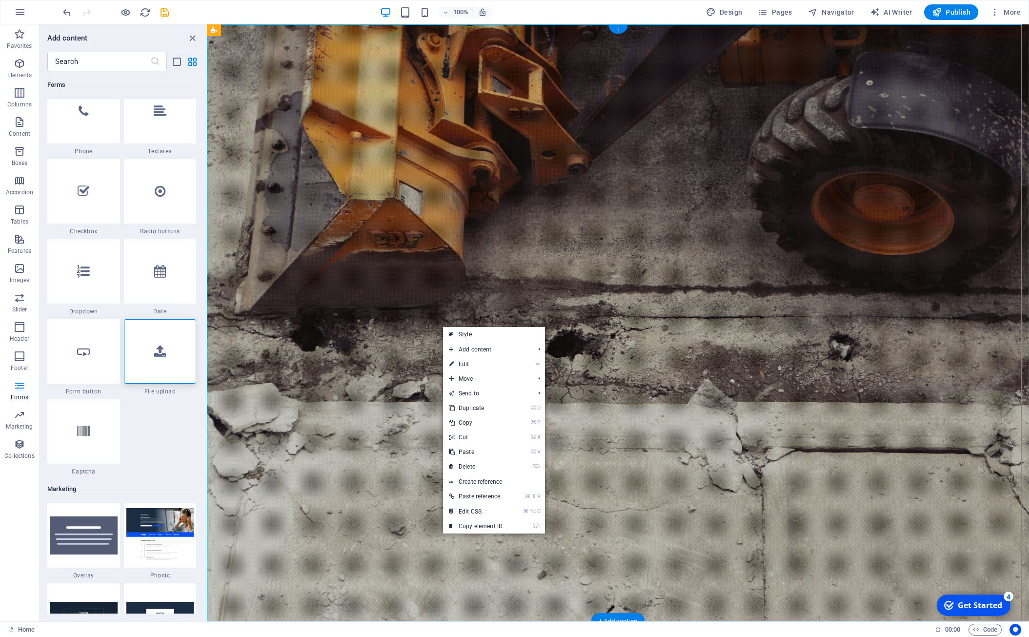
click at [389, 301] on figure at bounding box center [618, 322] width 822 height 597
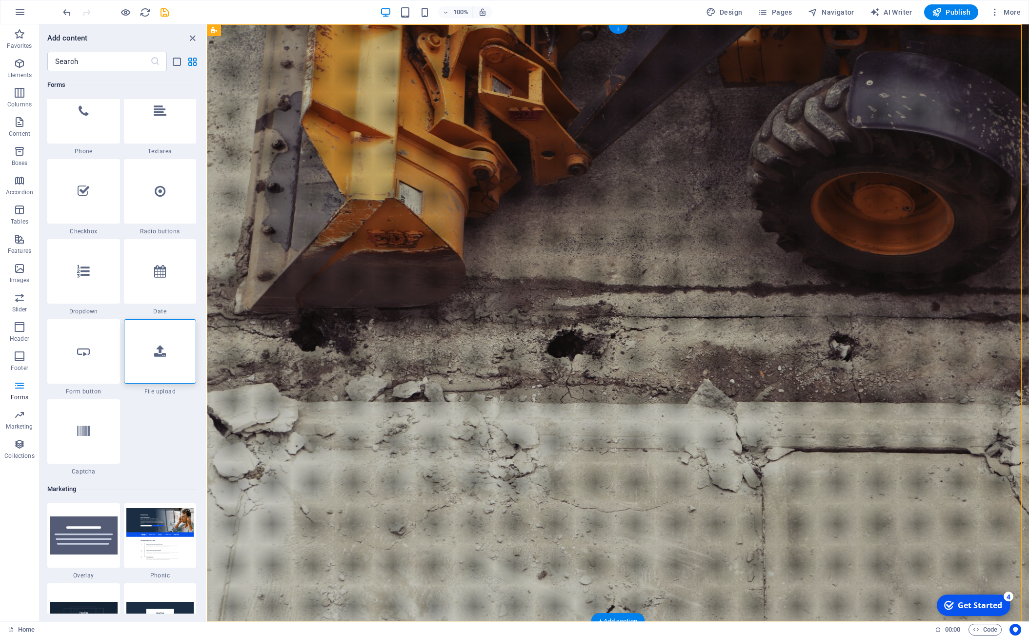
click at [389, 295] on figure at bounding box center [618, 322] width 822 height 597
click at [1004, 13] on span "More" at bounding box center [1005, 12] width 31 height 10
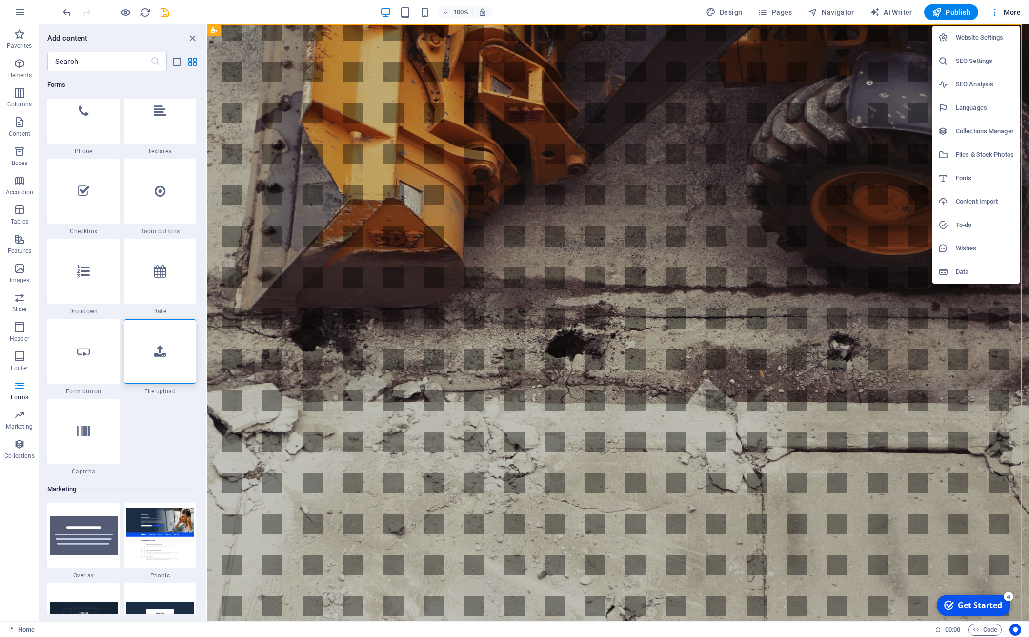
click at [972, 202] on h6 "Content Import" at bounding box center [985, 202] width 58 height 12
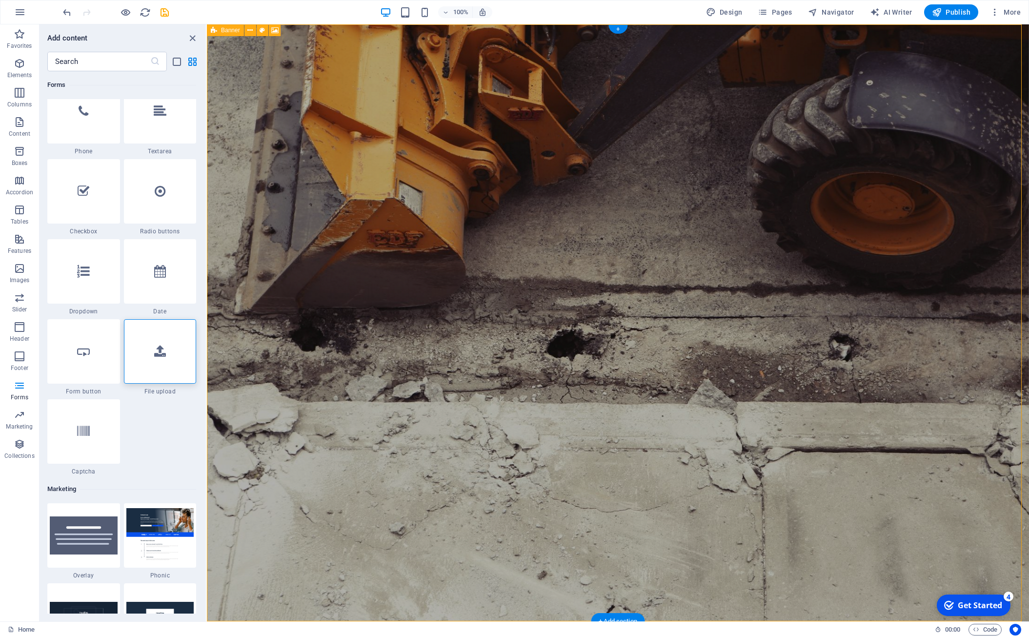
click at [970, 158] on figure at bounding box center [618, 322] width 822 height 597
click at [726, 11] on span "Design" at bounding box center [724, 12] width 37 height 10
click at [734, 12] on span "Design" at bounding box center [724, 12] width 37 height 10
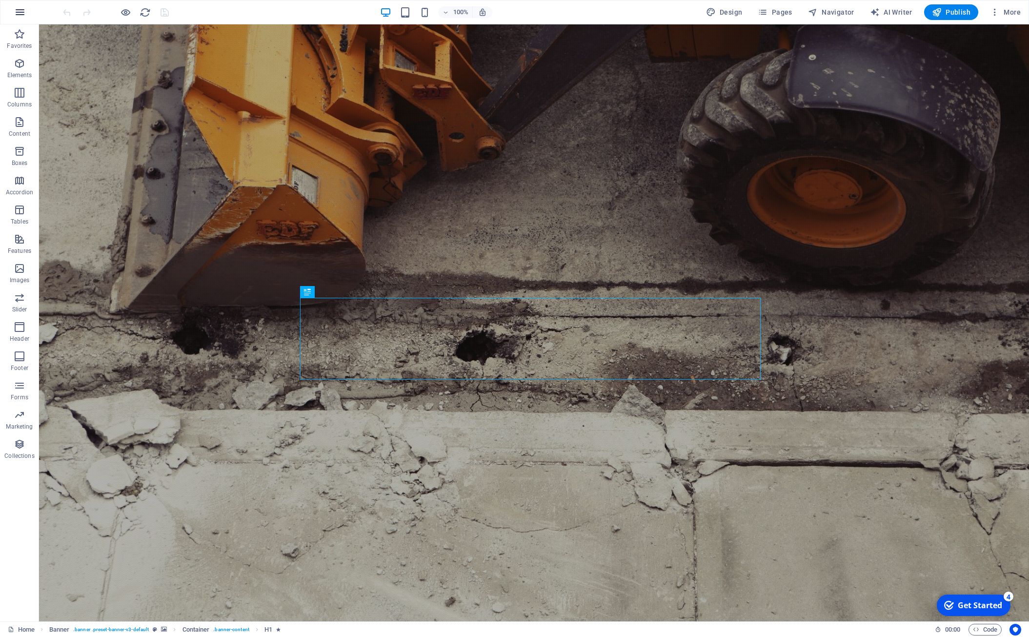
click at [24, 10] on icon "button" at bounding box center [20, 12] width 12 height 12
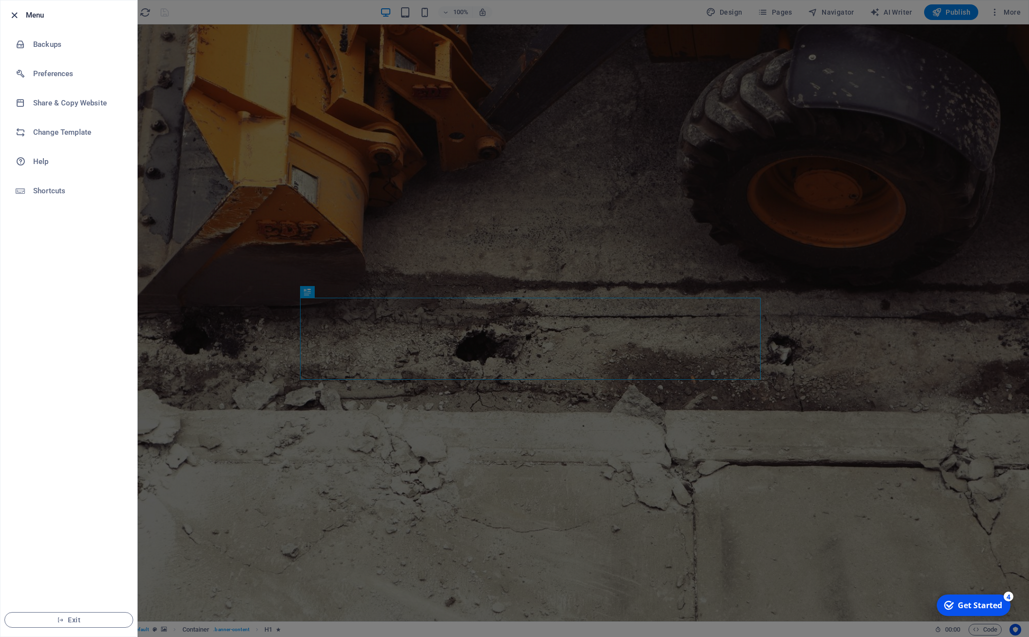
click at [13, 17] on icon "button" at bounding box center [14, 15] width 11 height 11
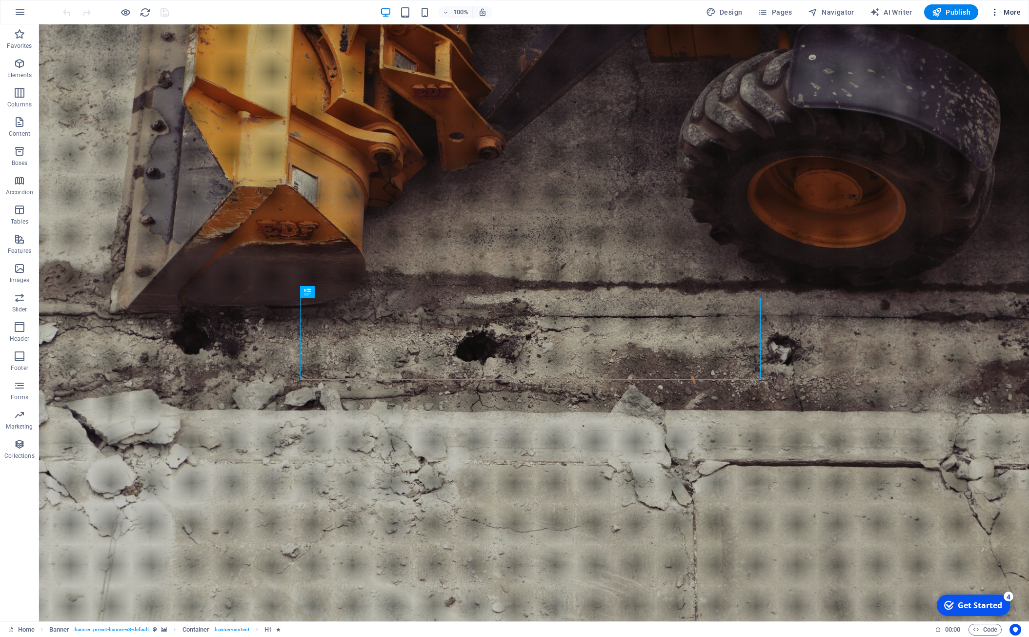
click at [1019, 14] on span "More" at bounding box center [1005, 12] width 31 height 10
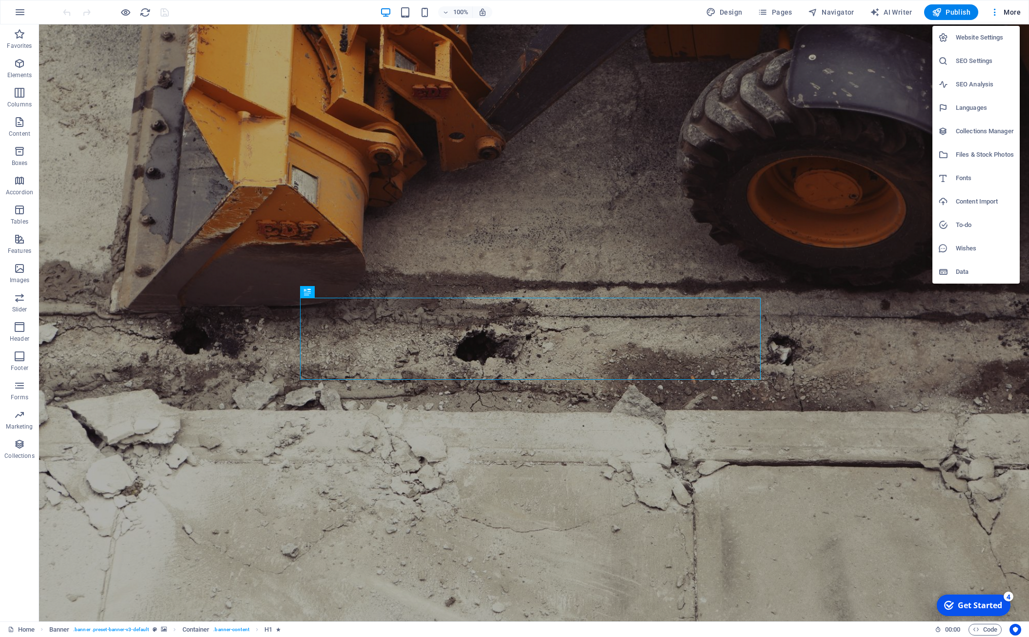
click at [992, 200] on h6 "Content Import" at bounding box center [985, 202] width 58 height 12
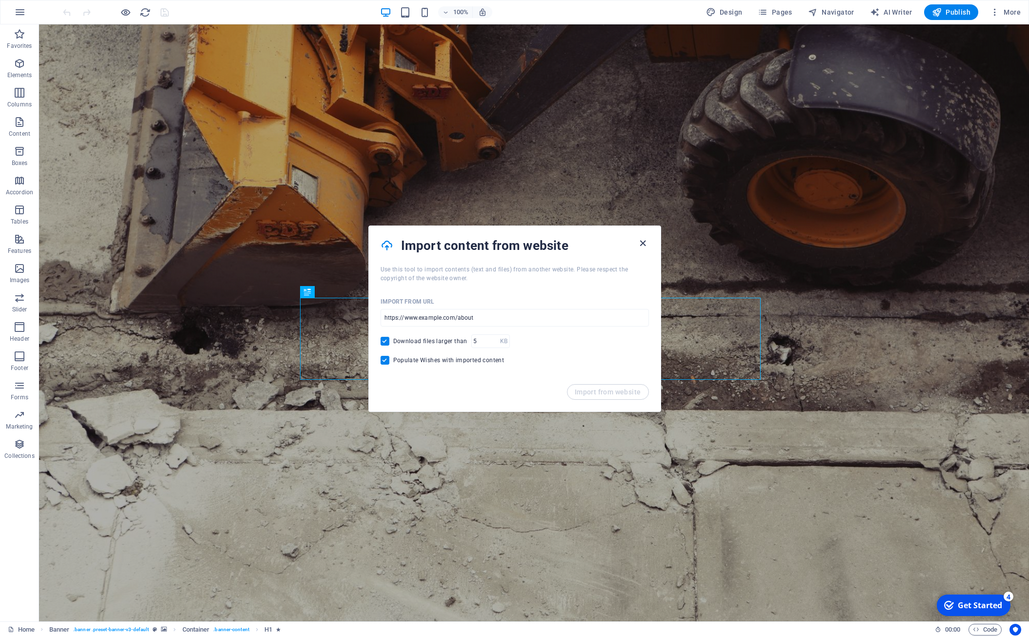
click at [643, 244] on icon "button" at bounding box center [642, 243] width 11 height 11
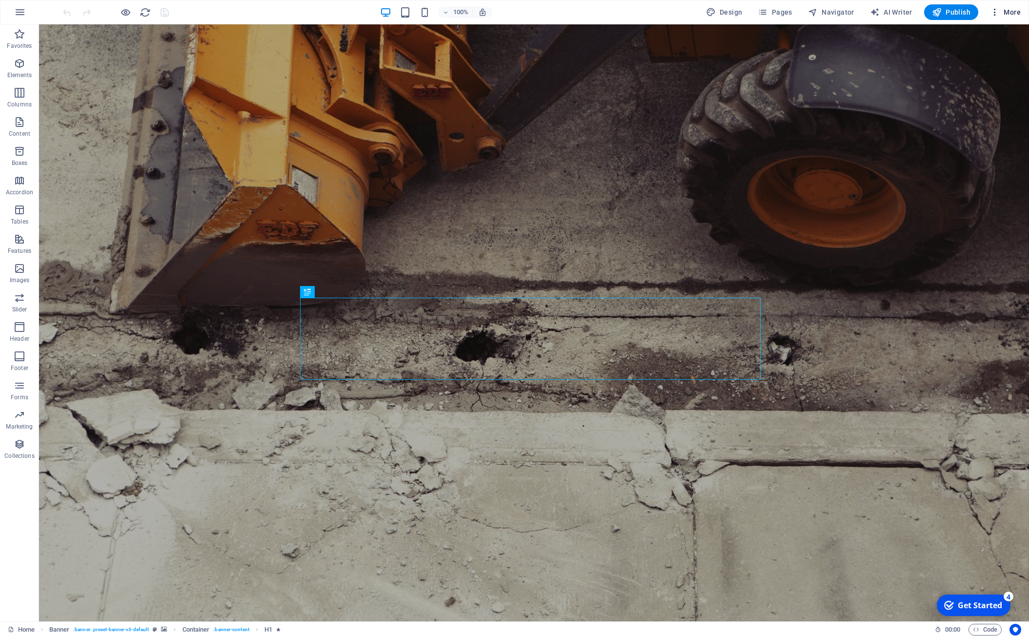
click at [1009, 10] on span "More" at bounding box center [1005, 12] width 31 height 10
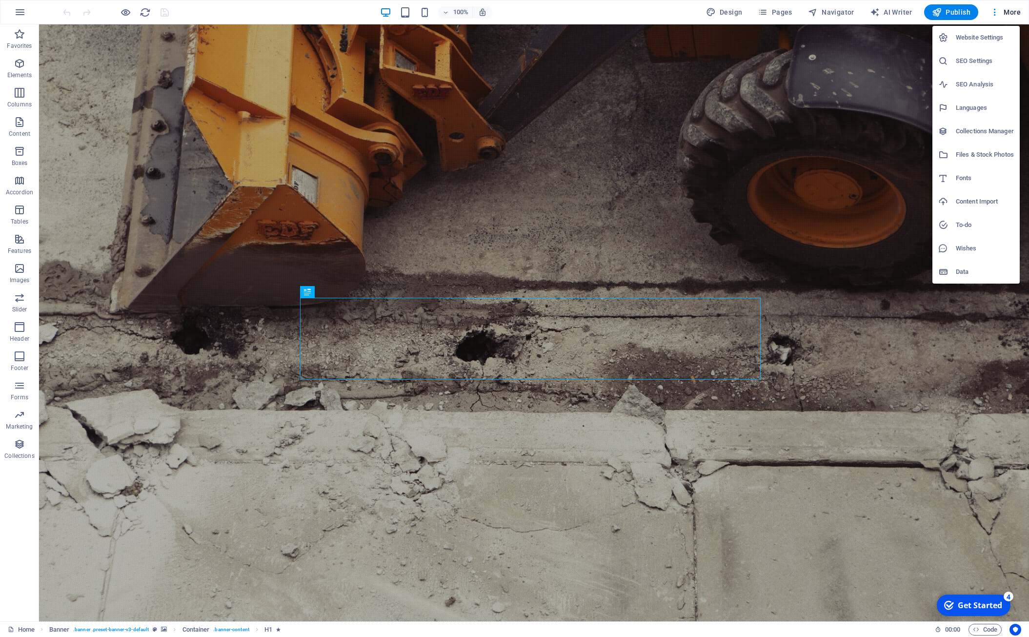
click at [994, 39] on h6 "Website Settings" at bounding box center [985, 38] width 58 height 12
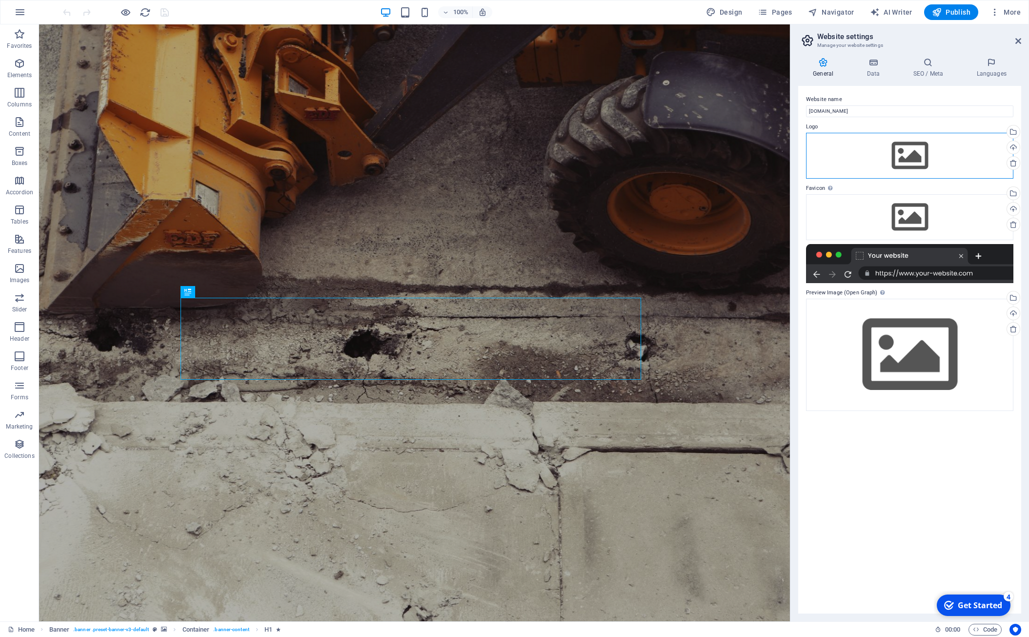
click at [903, 161] on div "Drag files here, click to choose files or select files from Files or our free s…" at bounding box center [909, 156] width 207 height 46
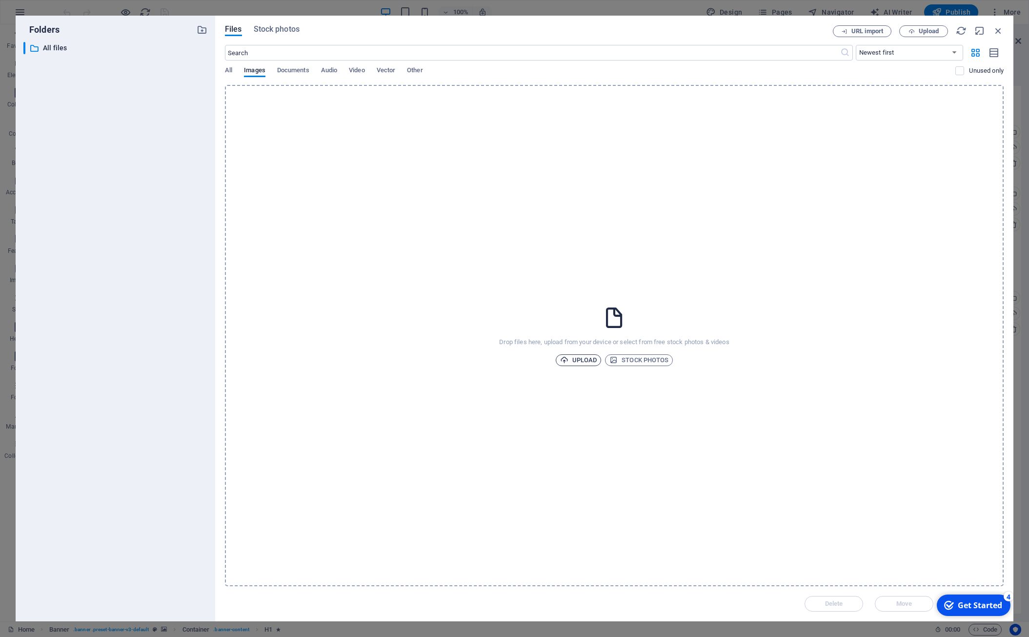
click at [572, 361] on span "Upload" at bounding box center [578, 360] width 37 height 12
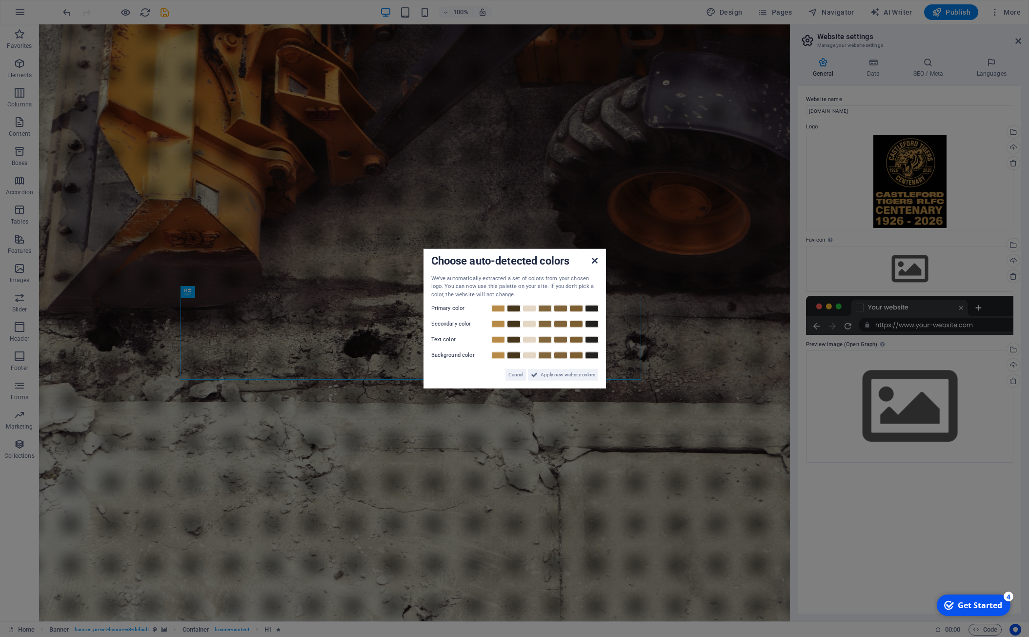
click at [594, 261] on icon at bounding box center [595, 260] width 6 height 8
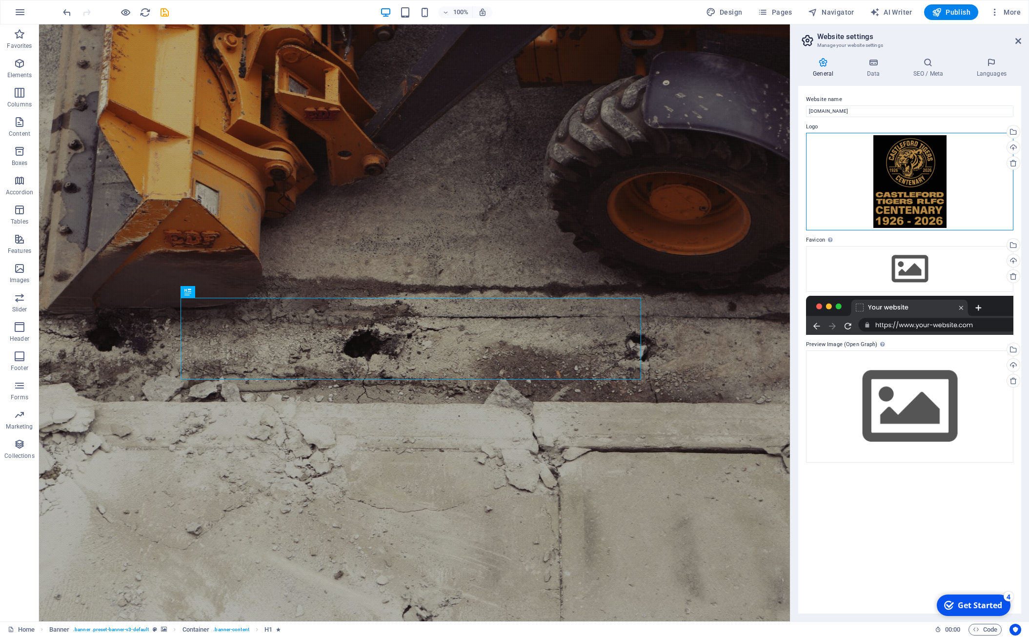
click at [918, 184] on div "Drag files here, click to choose files or select files from Files or our free s…" at bounding box center [909, 182] width 207 height 98
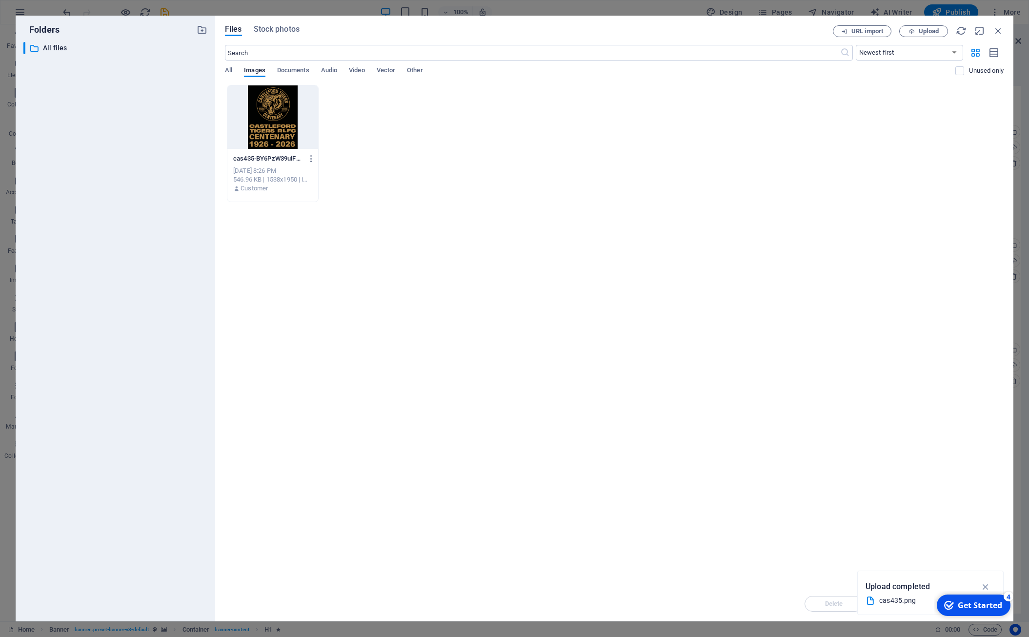
click at [511, 238] on div "Drop files here to upload them instantly cas435-BY6PzW39ulFPBwD-bd8BTg.png cas4…" at bounding box center [614, 335] width 779 height 501
click at [304, 71] on span "Documents" at bounding box center [293, 71] width 32 height 14
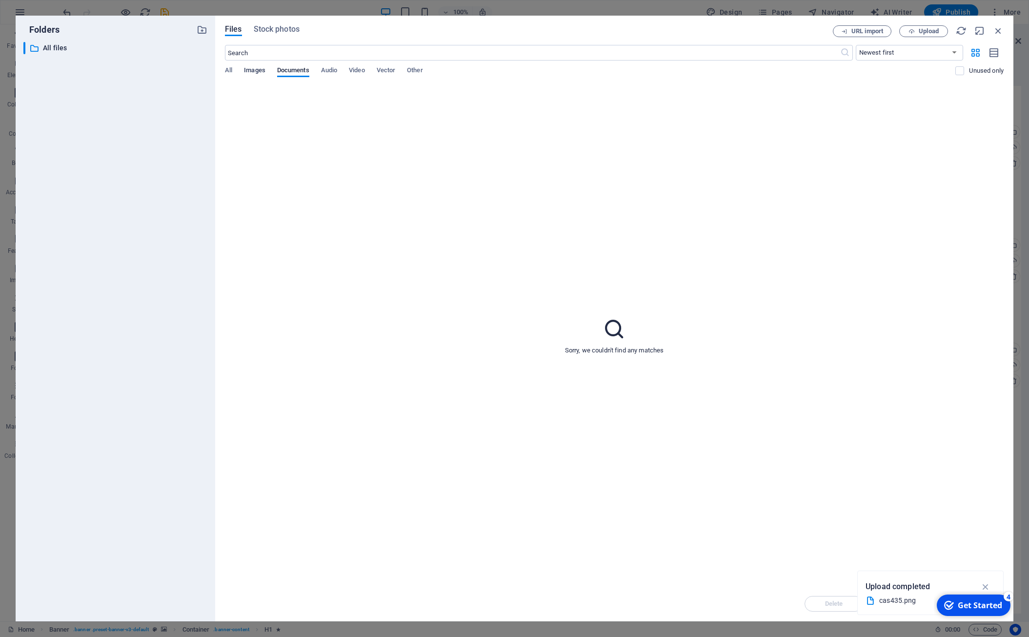
click at [259, 72] on span "Images" at bounding box center [254, 71] width 21 height 14
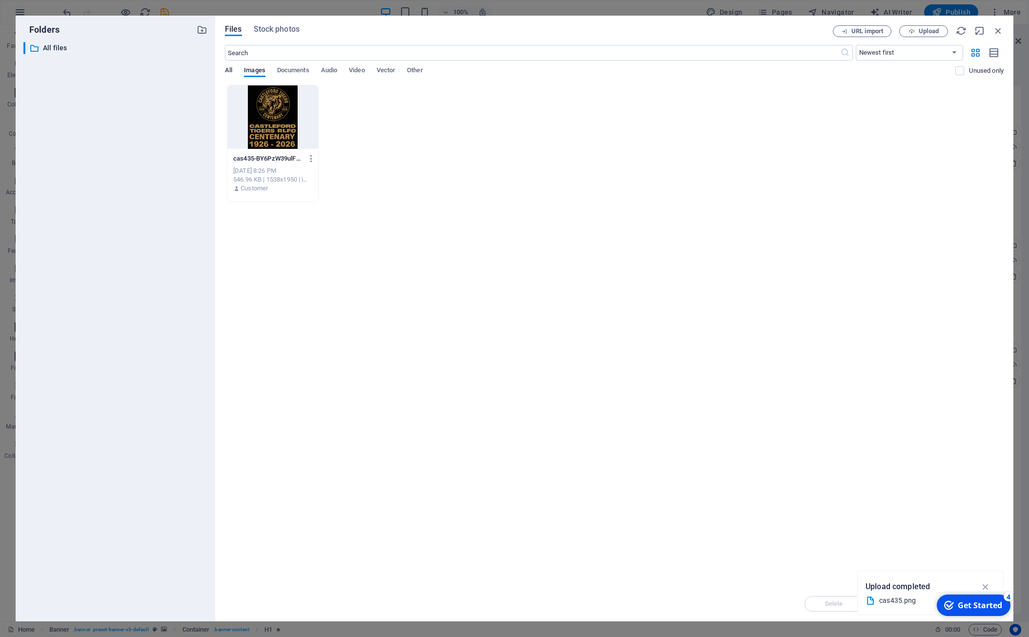
click at [228, 69] on span "All" at bounding box center [228, 71] width 7 height 14
click at [935, 32] on span "Upload" at bounding box center [929, 31] width 20 height 6
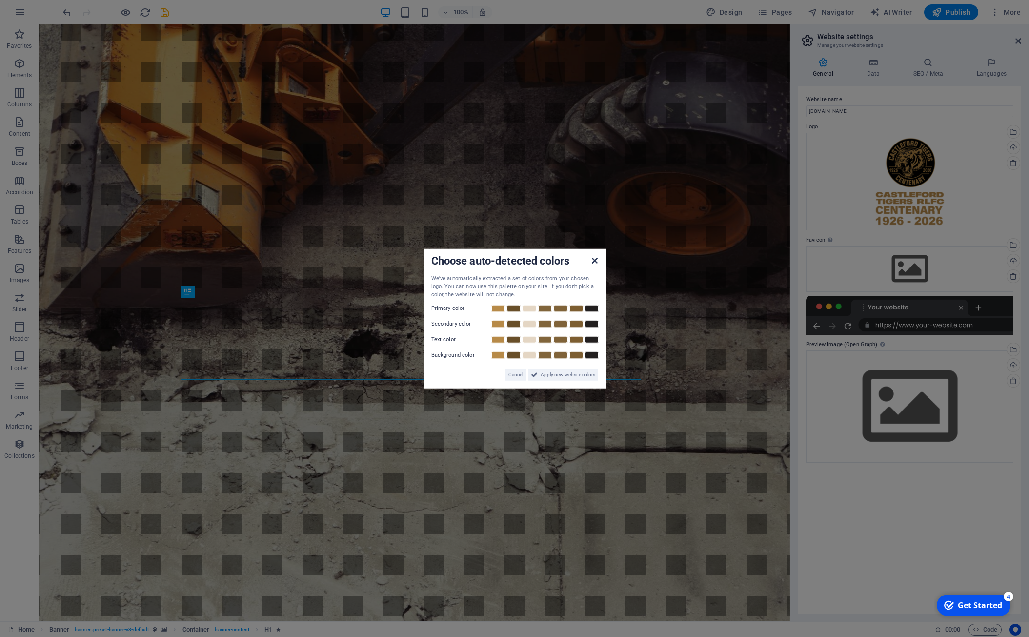
click at [593, 261] on icon at bounding box center [595, 260] width 6 height 8
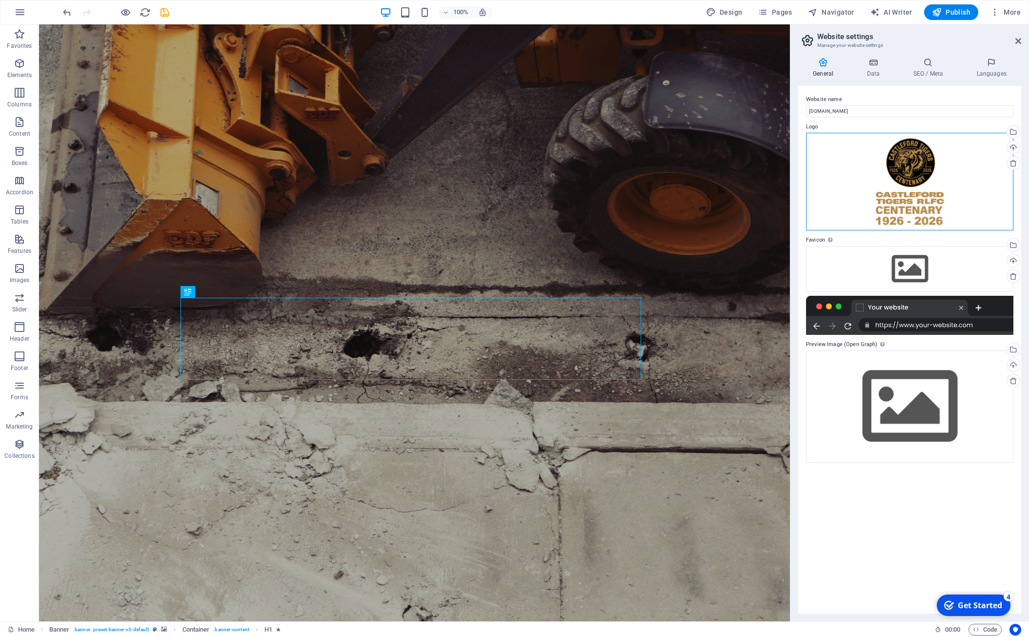
click at [908, 209] on div "Drag files here, click to choose files or select files from Files or our free s…" at bounding box center [909, 182] width 207 height 98
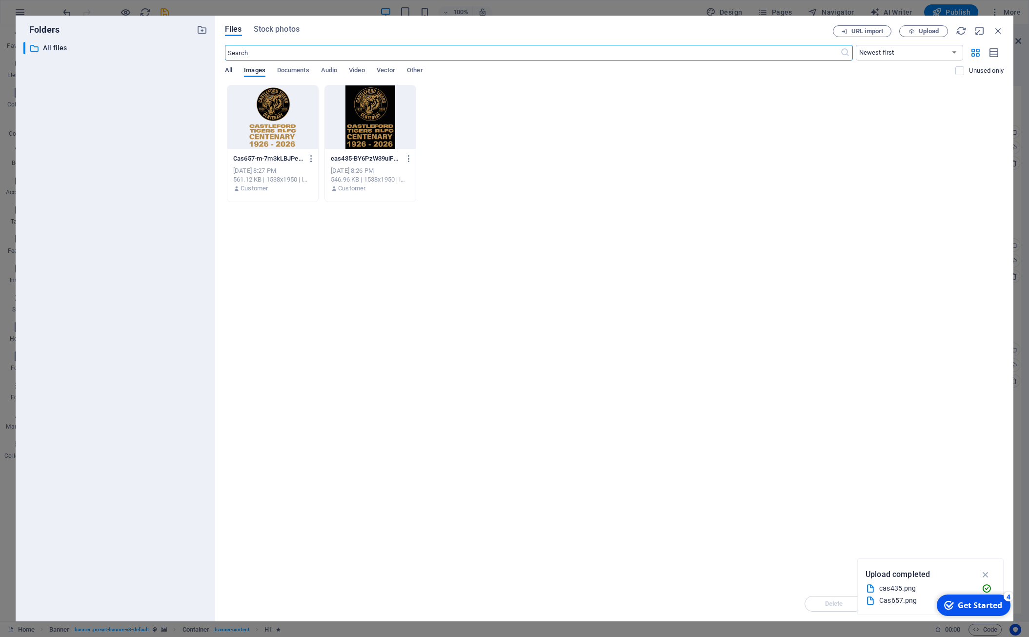
click at [227, 67] on span "All" at bounding box center [228, 71] width 7 height 14
click at [1000, 29] on icon "button" at bounding box center [998, 30] width 11 height 11
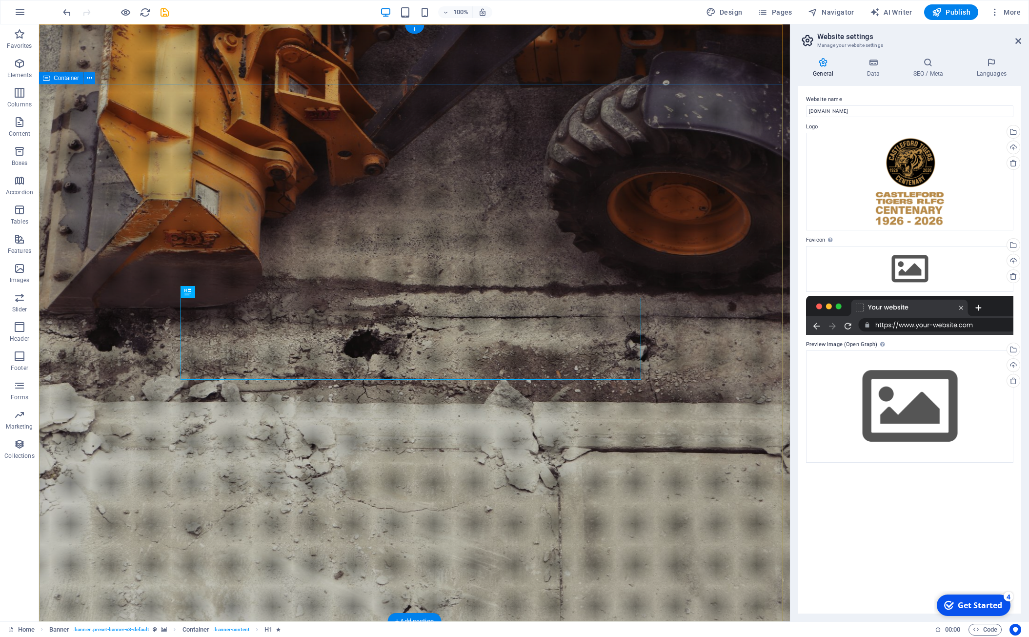
click at [816, 327] on div at bounding box center [909, 315] width 207 height 39
click at [816, 324] on div at bounding box center [909, 315] width 207 height 39
click at [918, 328] on div at bounding box center [909, 315] width 207 height 39
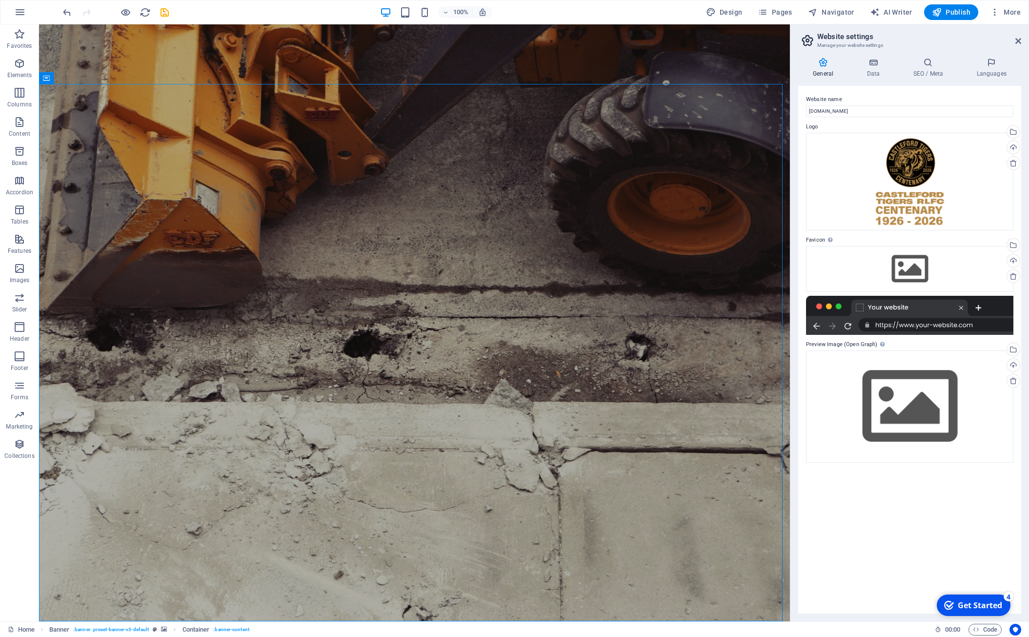
click at [960, 324] on div at bounding box center [909, 315] width 207 height 39
click at [895, 423] on div "Drag files here, click to choose files or select files from Files or our free s…" at bounding box center [909, 406] width 207 height 112
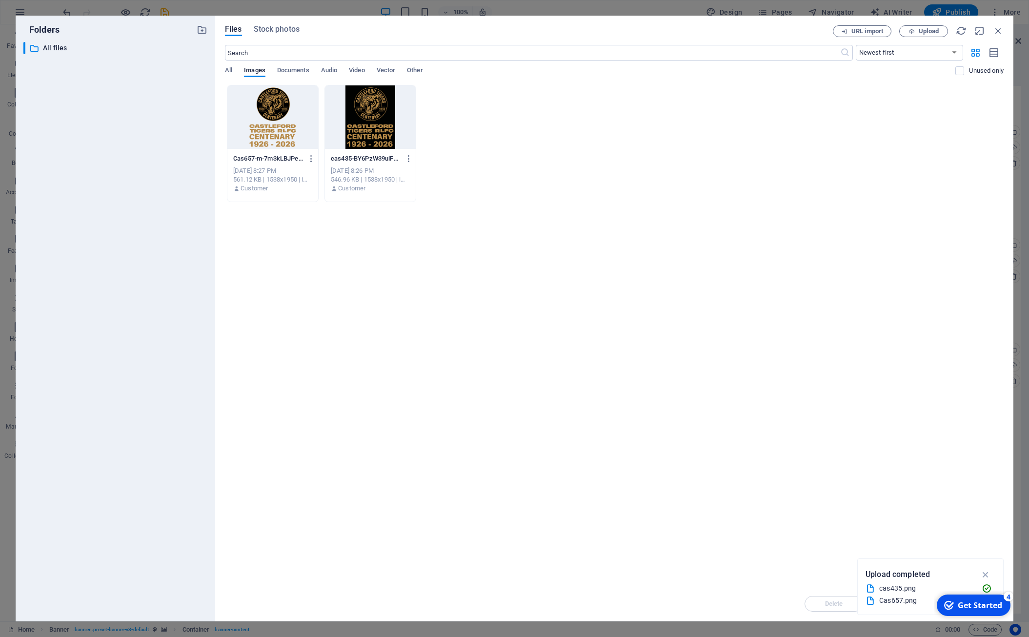
click at [288, 110] on div at bounding box center [272, 116] width 91 height 63
click at [862, 435] on div "Drop files here to upload them instantly 1 Cas657-m-7m3kLBJPeC_toE6iz56w.png Ca…" at bounding box center [614, 335] width 779 height 501
click at [961, 32] on icon "button" at bounding box center [961, 30] width 11 height 11
click at [1000, 30] on icon "button" at bounding box center [998, 30] width 11 height 11
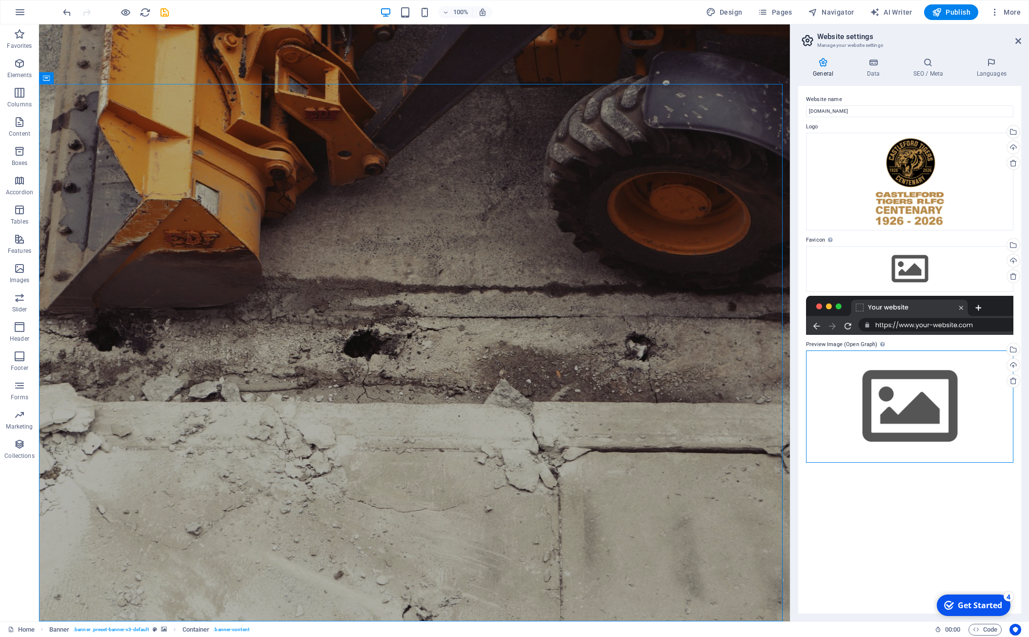
click at [907, 423] on div "Drag files here, click to choose files or select files from Files or our free s…" at bounding box center [909, 406] width 207 height 112
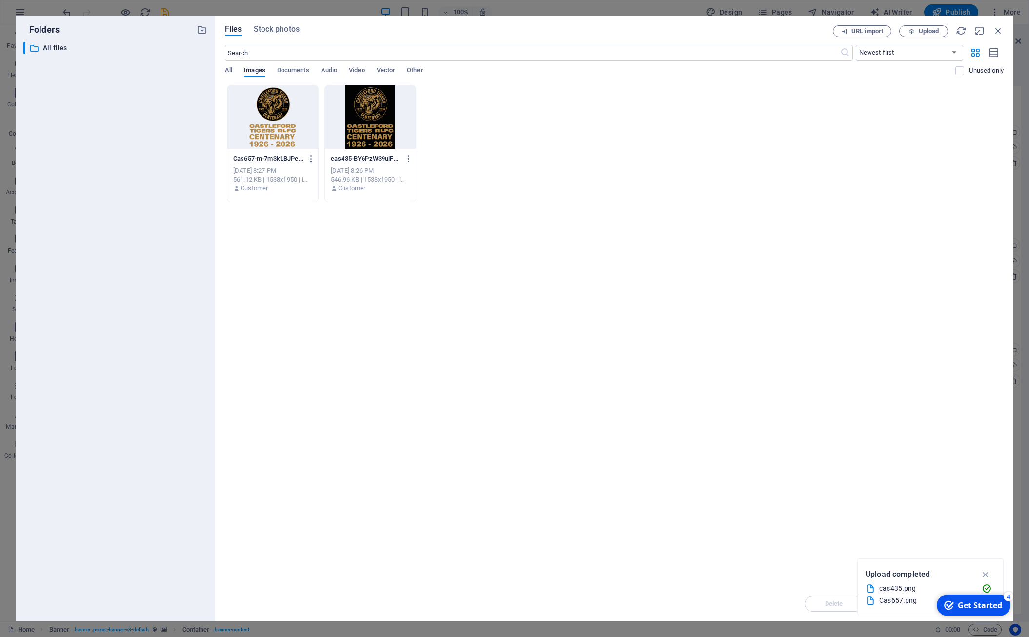
click at [386, 123] on div at bounding box center [370, 116] width 91 height 63
click at [372, 123] on div "1" at bounding box center [370, 116] width 91 height 63
click at [372, 123] on div at bounding box center [370, 116] width 91 height 63
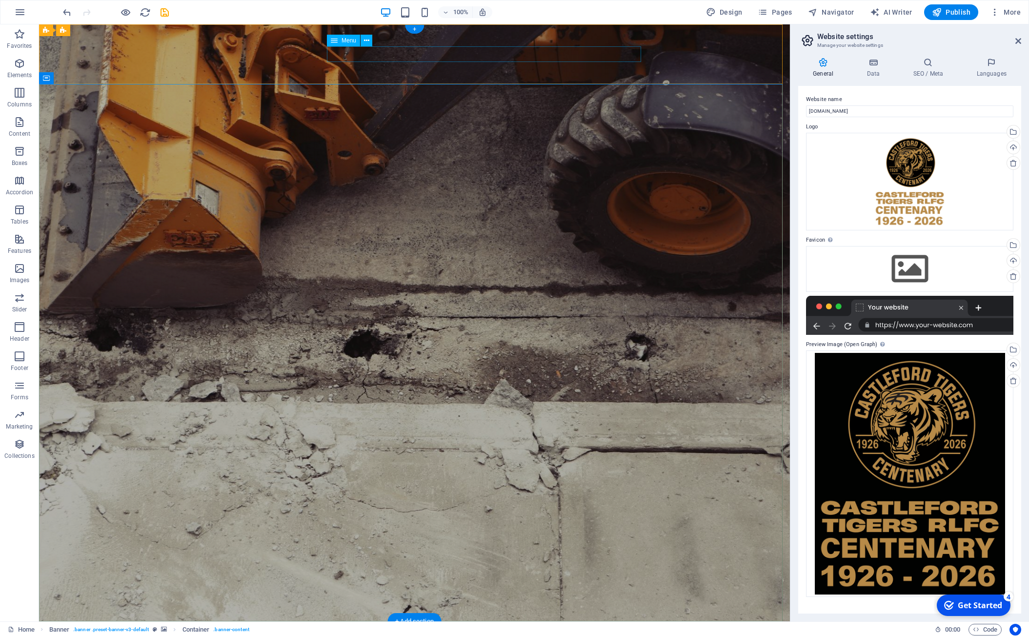
select select
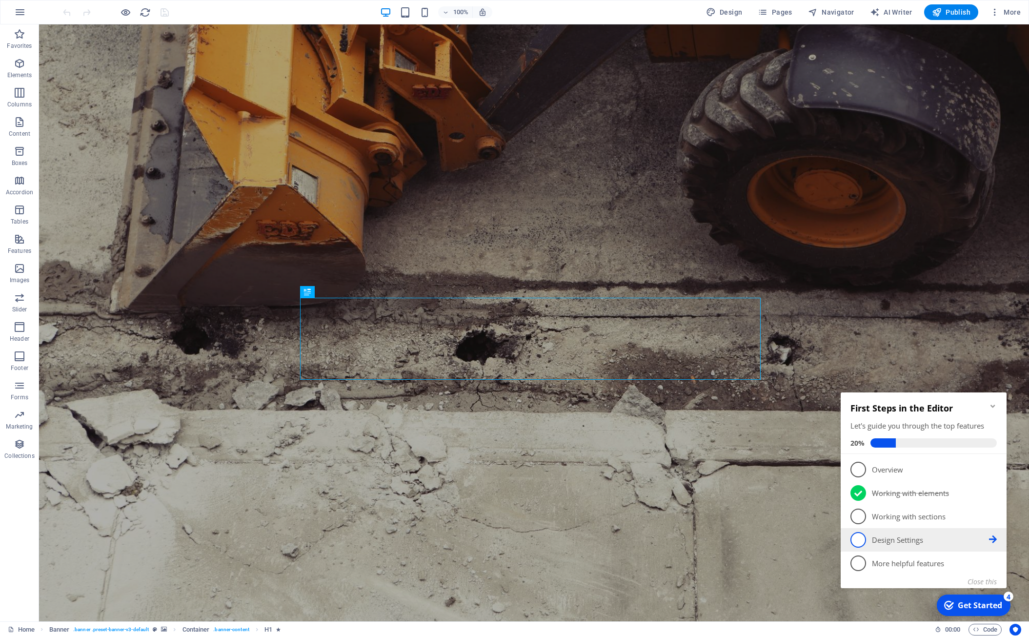
click at [863, 541] on span "4" at bounding box center [859, 540] width 16 height 16
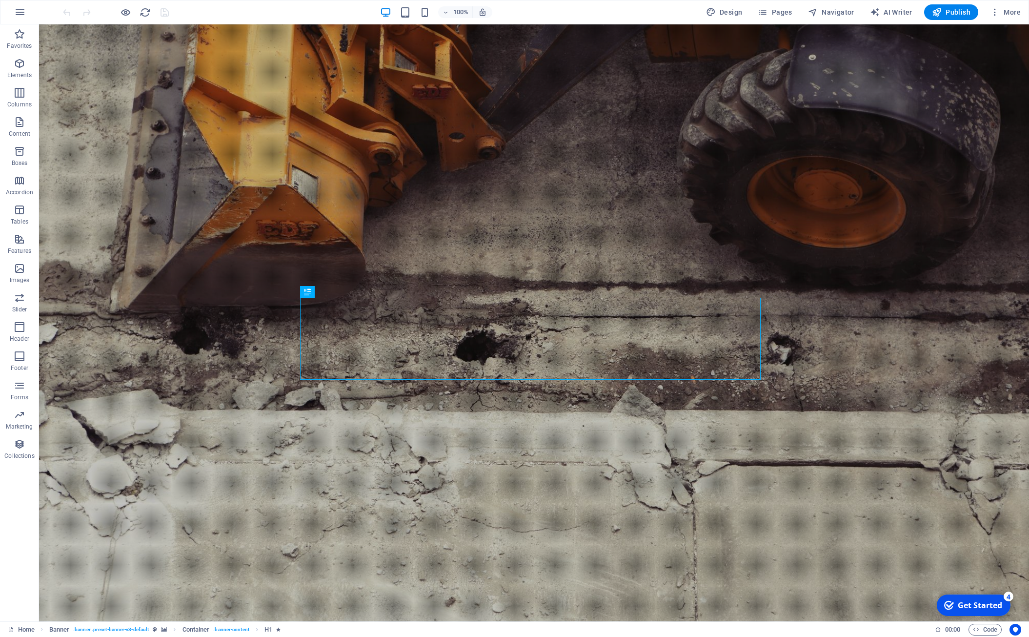
click at [966, 604] on div "Get Started" at bounding box center [980, 605] width 44 height 11
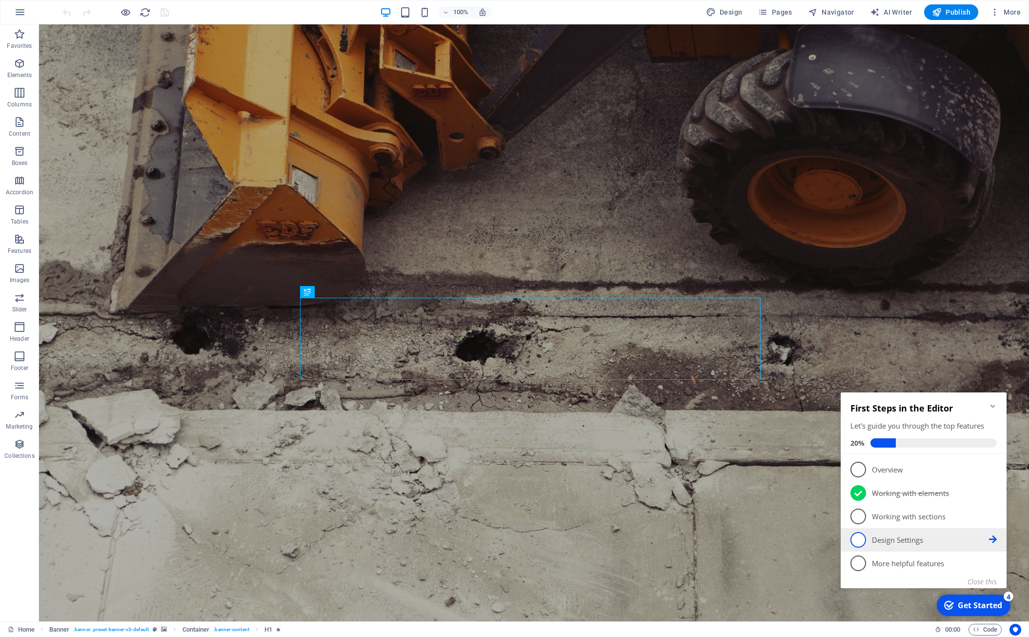
click at [862, 539] on span "4" at bounding box center [859, 540] width 16 height 16
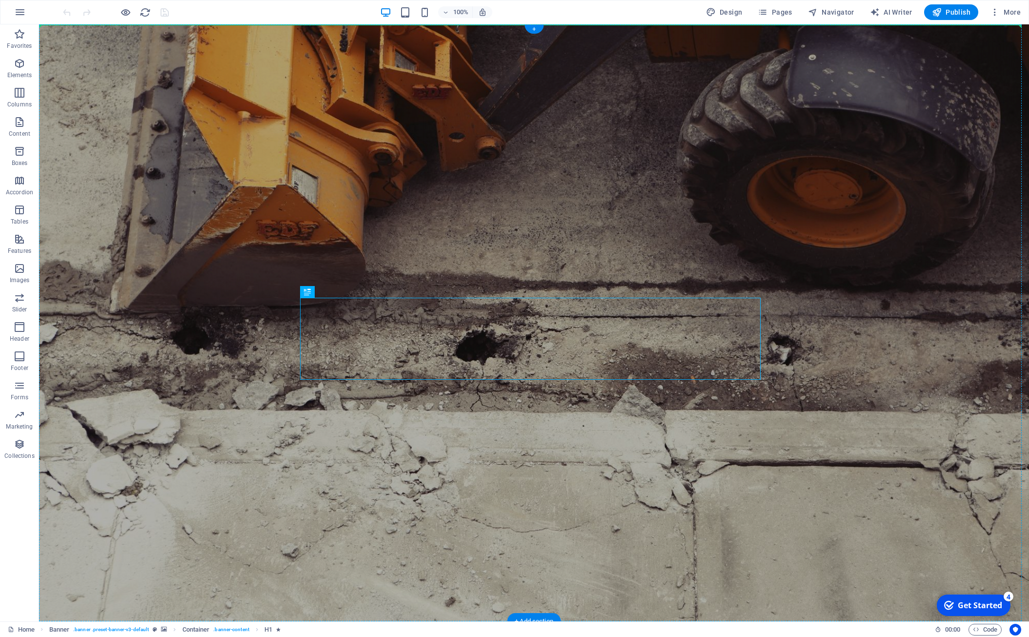
drag, startPoint x: 578, startPoint y: 353, endPoint x: 549, endPoint y: 287, distance: 72.1
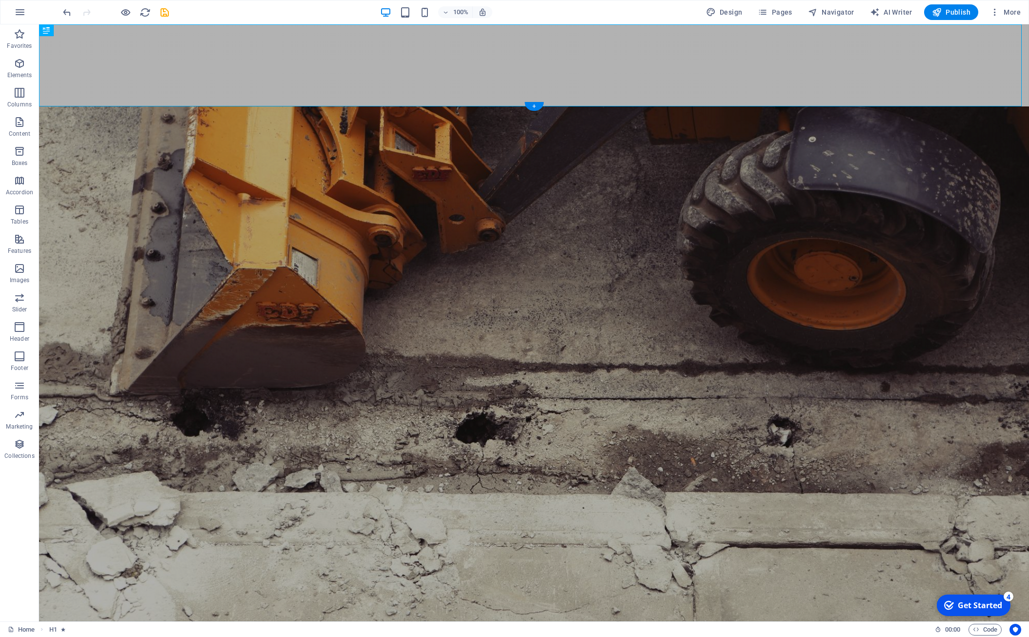
drag, startPoint x: 541, startPoint y: 320, endPoint x: 546, endPoint y: 321, distance: 5.1
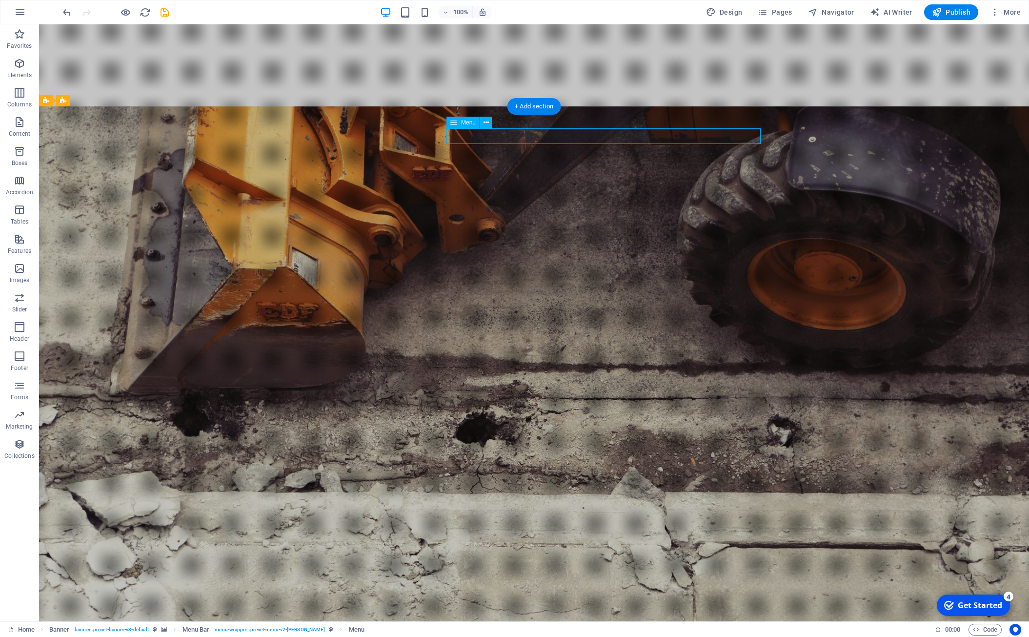
select select
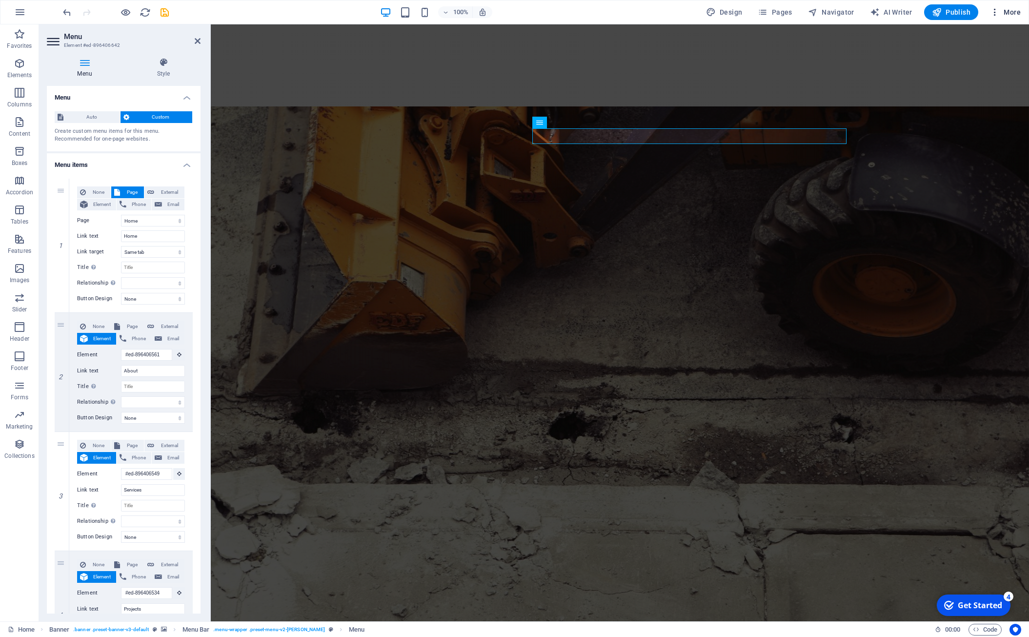
click at [1005, 9] on span "More" at bounding box center [1005, 12] width 31 height 10
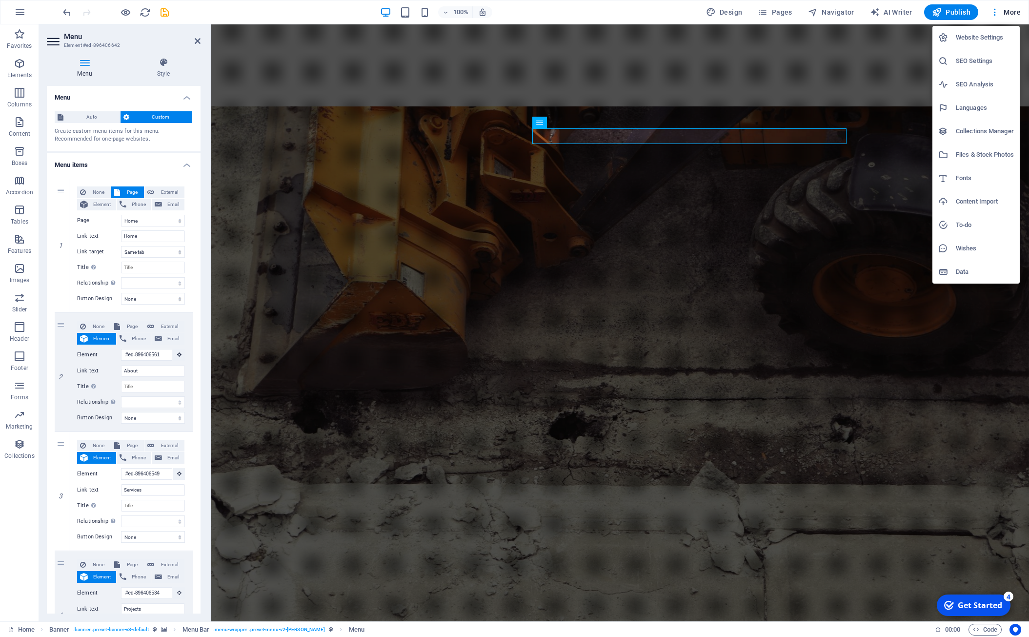
click at [995, 37] on h6 "Website Settings" at bounding box center [985, 38] width 58 height 12
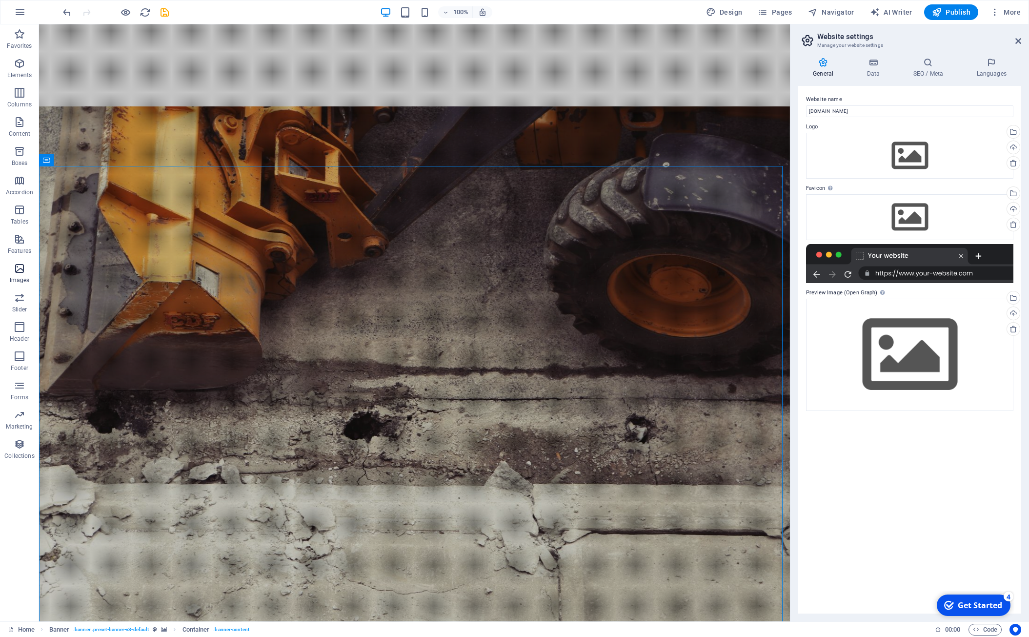
click at [19, 269] on icon "button" at bounding box center [20, 269] width 12 height 12
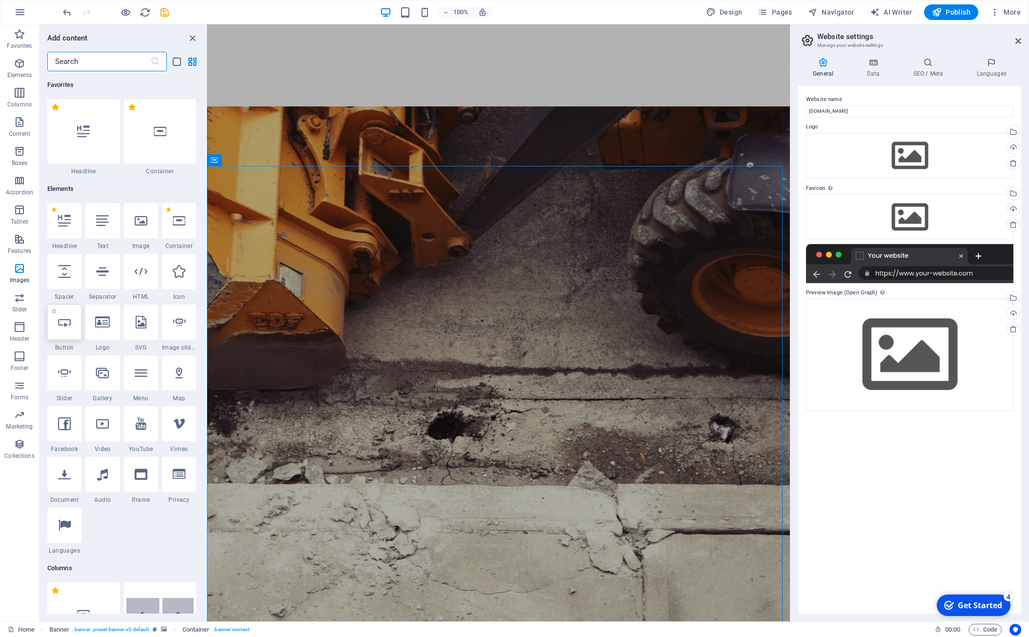
scroll to position [4949, 0]
